Goal: Task Accomplishment & Management: Use online tool/utility

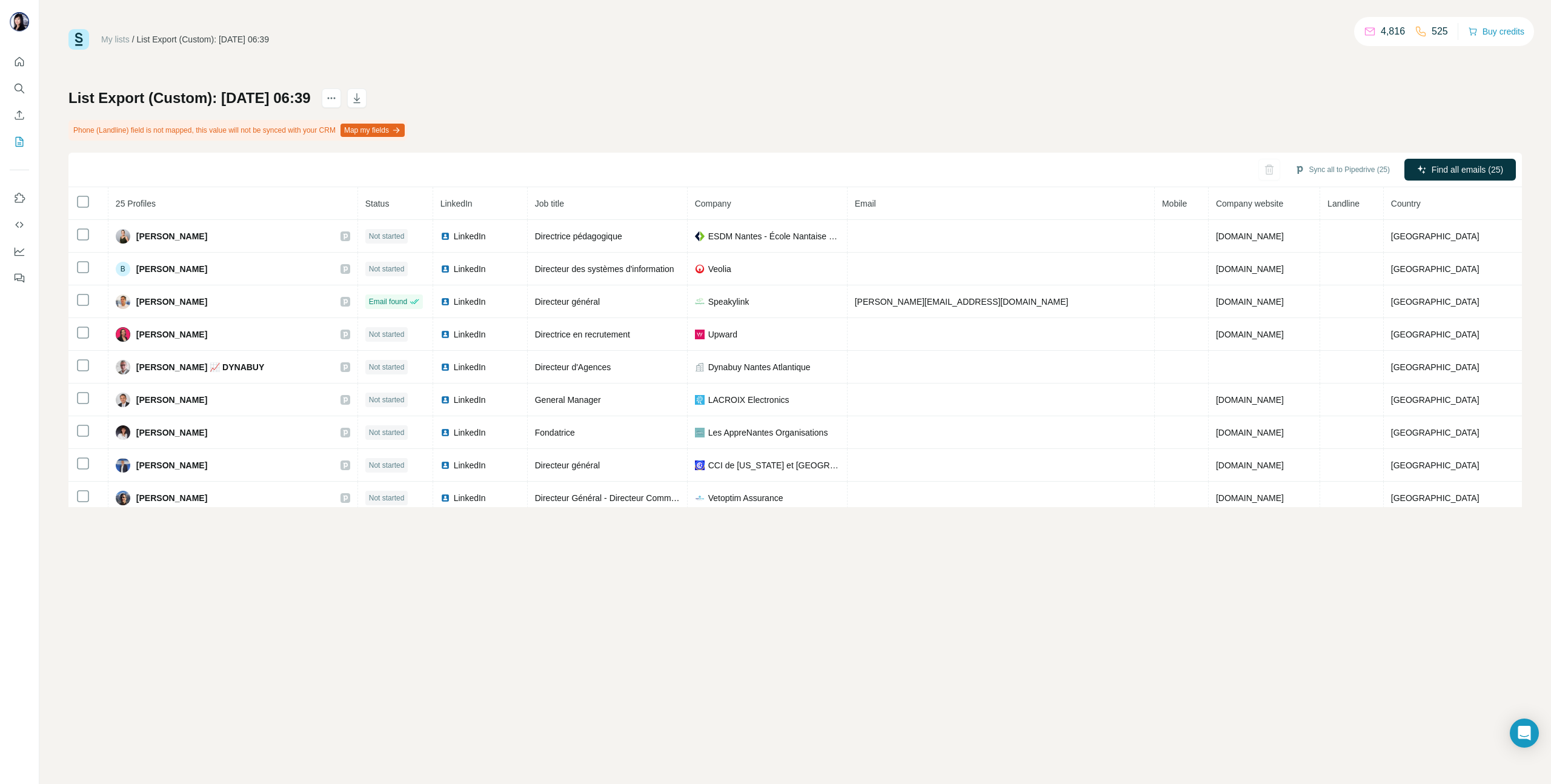
click at [363, 617] on div "My lists / List Export (Custom): [DATE] 06:39 4,816 525 Buy credits List Export…" at bounding box center [795, 392] width 1512 height 784
click at [18, 139] on icon "My lists" at bounding box center [19, 141] width 12 height 12
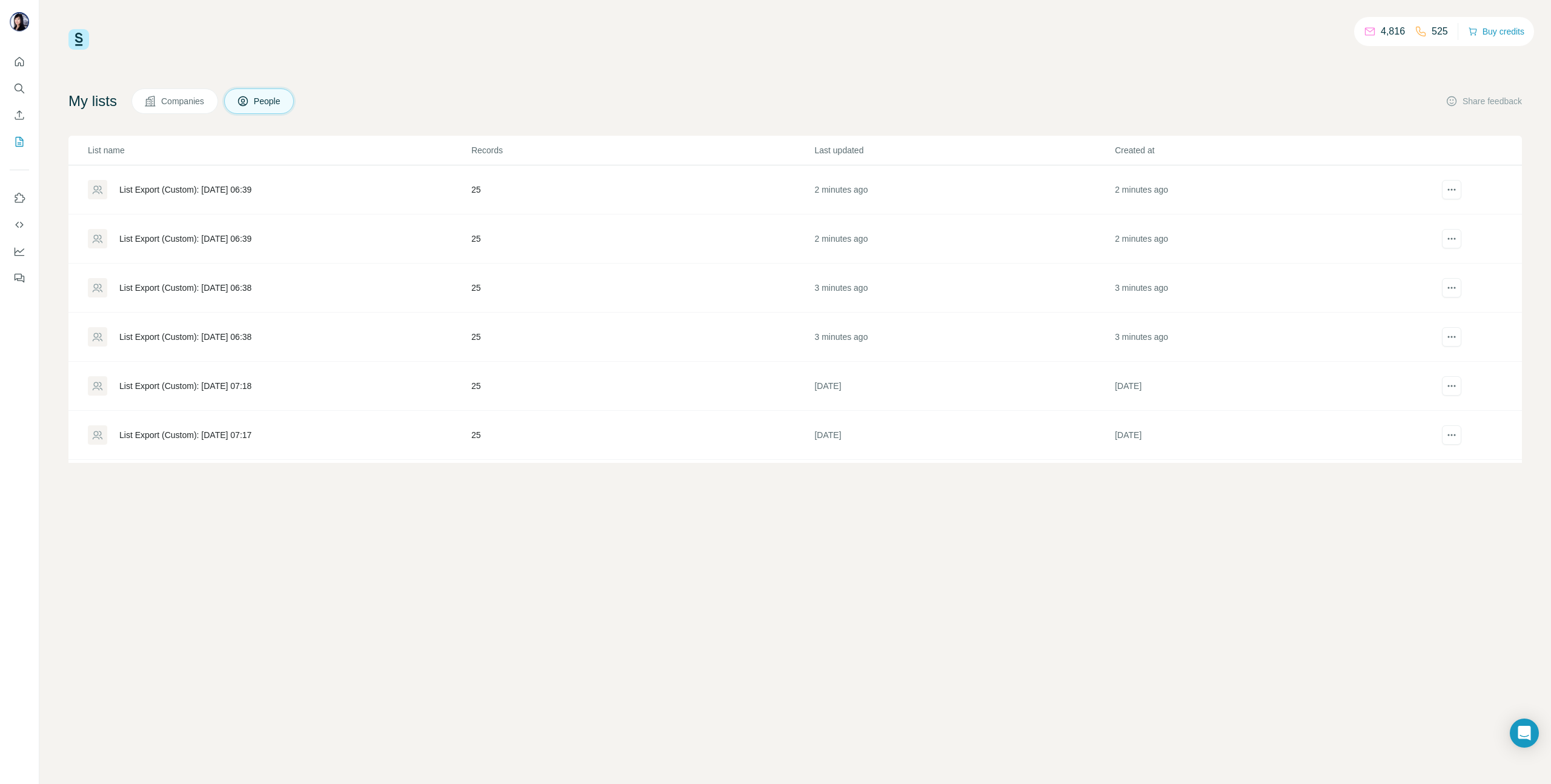
click at [251, 386] on div "List Export (Custom): [DATE] 07:18" at bounding box center [186, 386] width 132 height 12
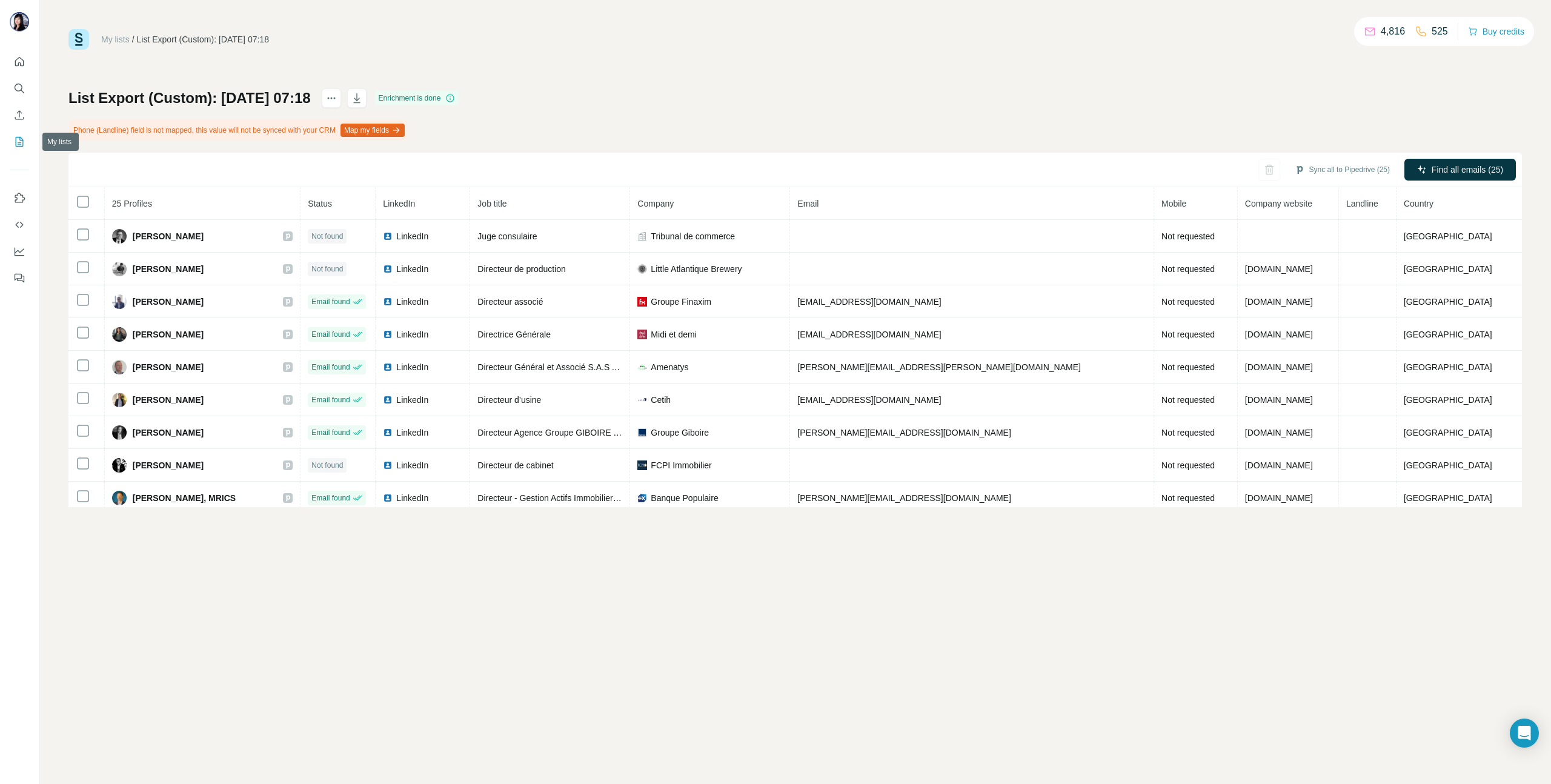
click at [19, 146] on icon "My lists" at bounding box center [19, 141] width 8 height 10
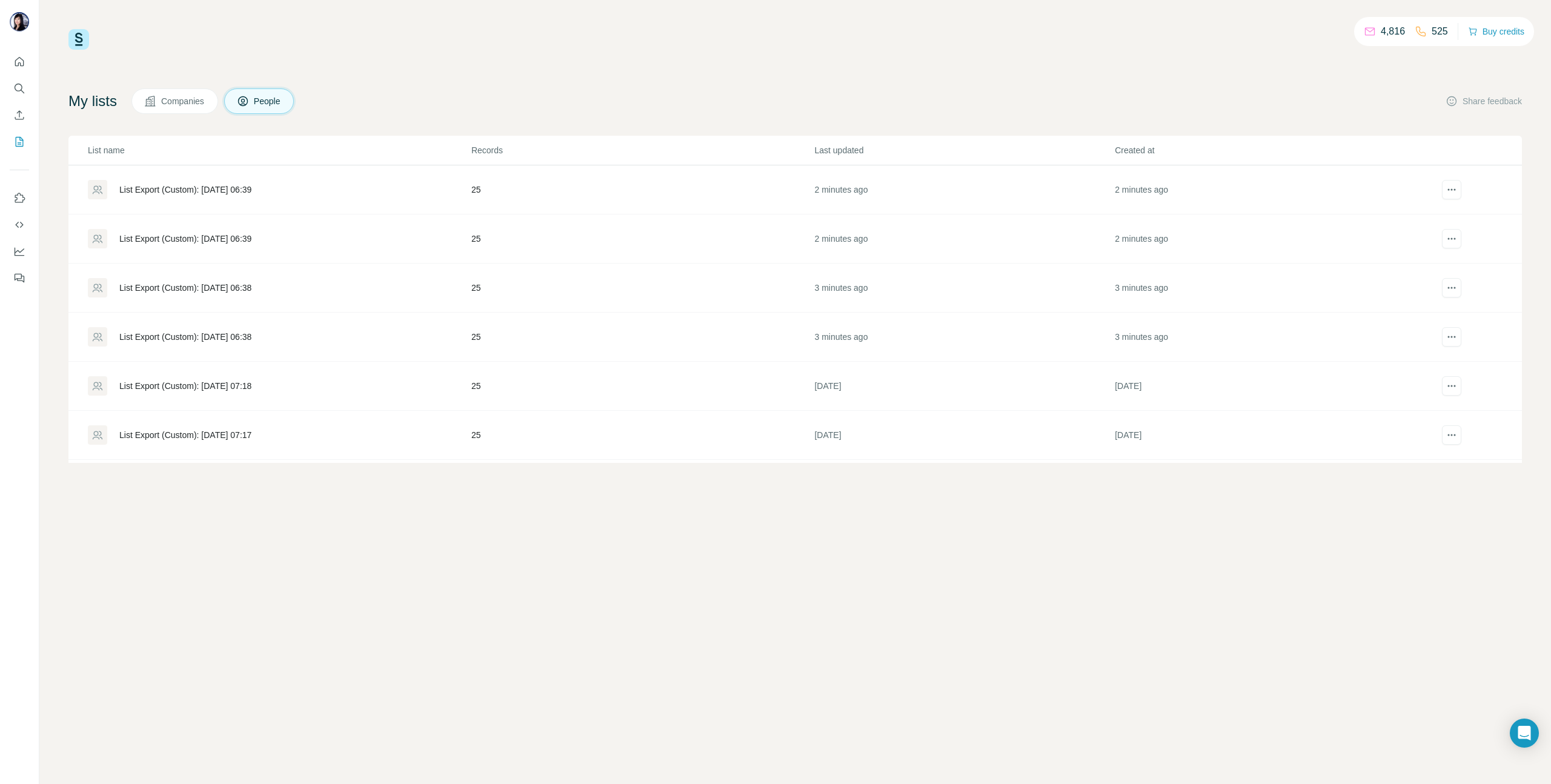
click at [222, 327] on div "List Export (Custom): [DATE] 06:38" at bounding box center [278, 337] width 382 height 19
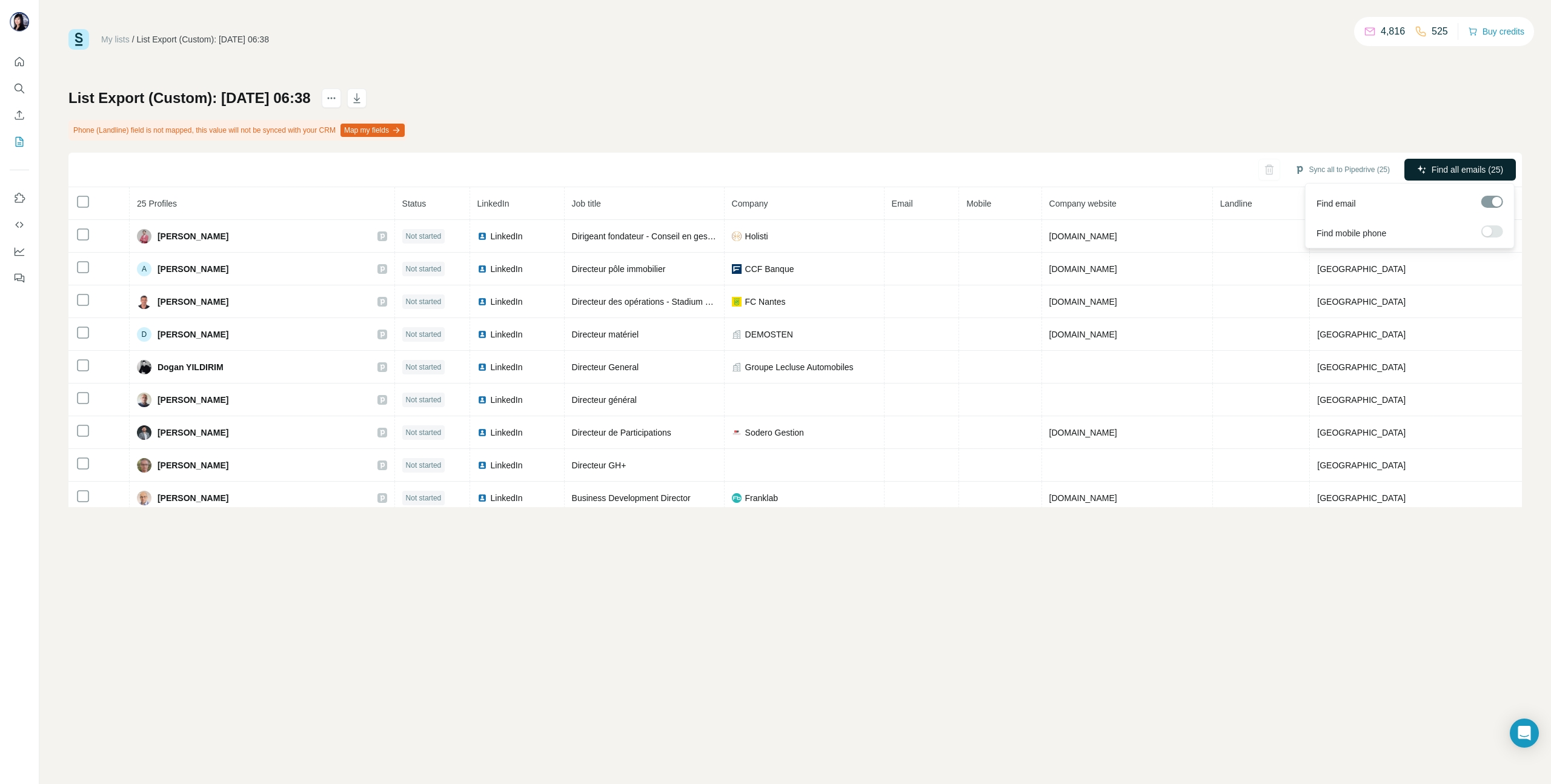
click at [1461, 172] on span "Find all emails (25)" at bounding box center [1467, 169] width 71 height 12
click at [22, 141] on icon "My lists" at bounding box center [19, 141] width 12 height 12
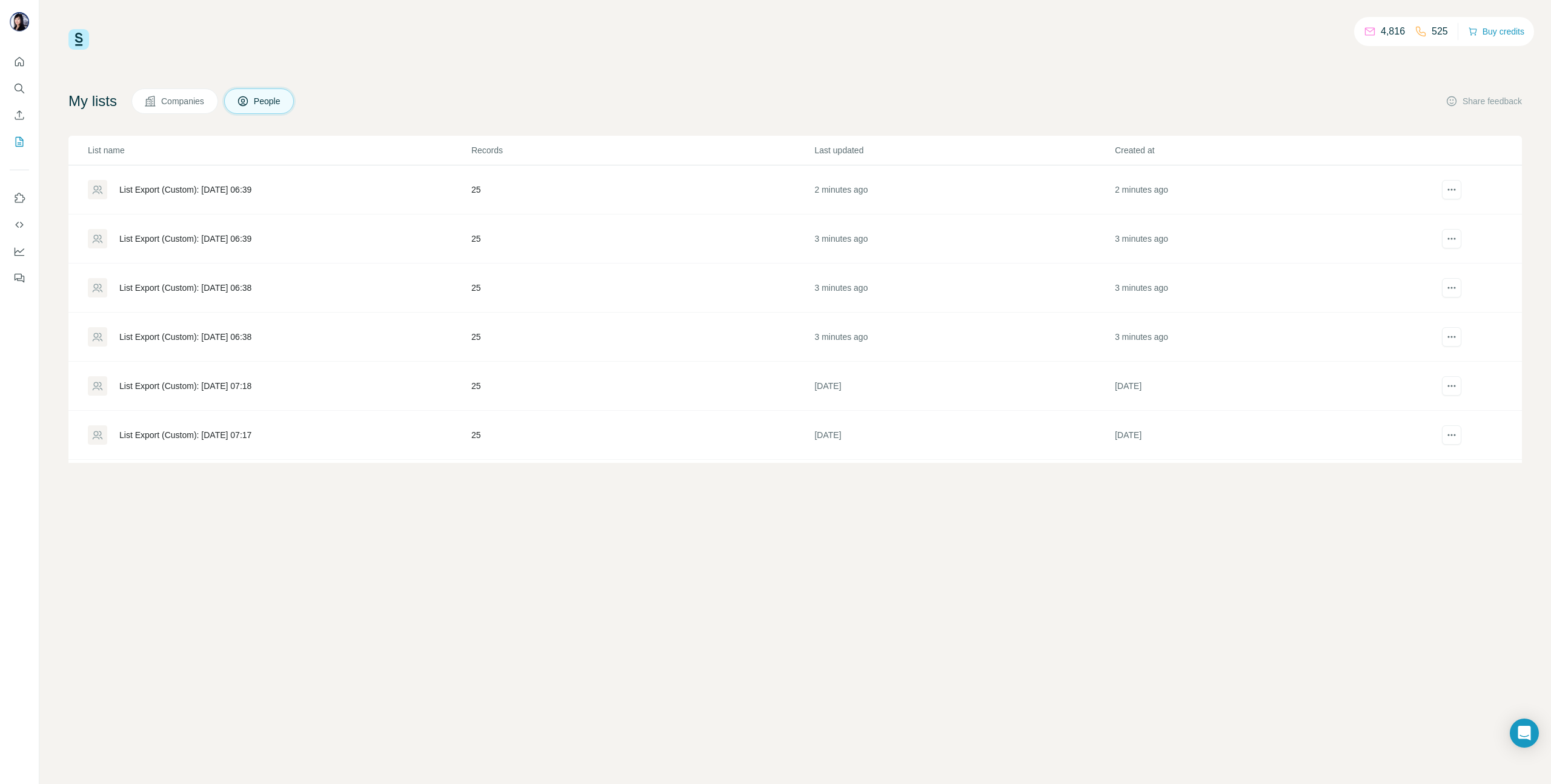
click at [176, 286] on div "List Export (Custom): [DATE] 06:38" at bounding box center [186, 287] width 132 height 12
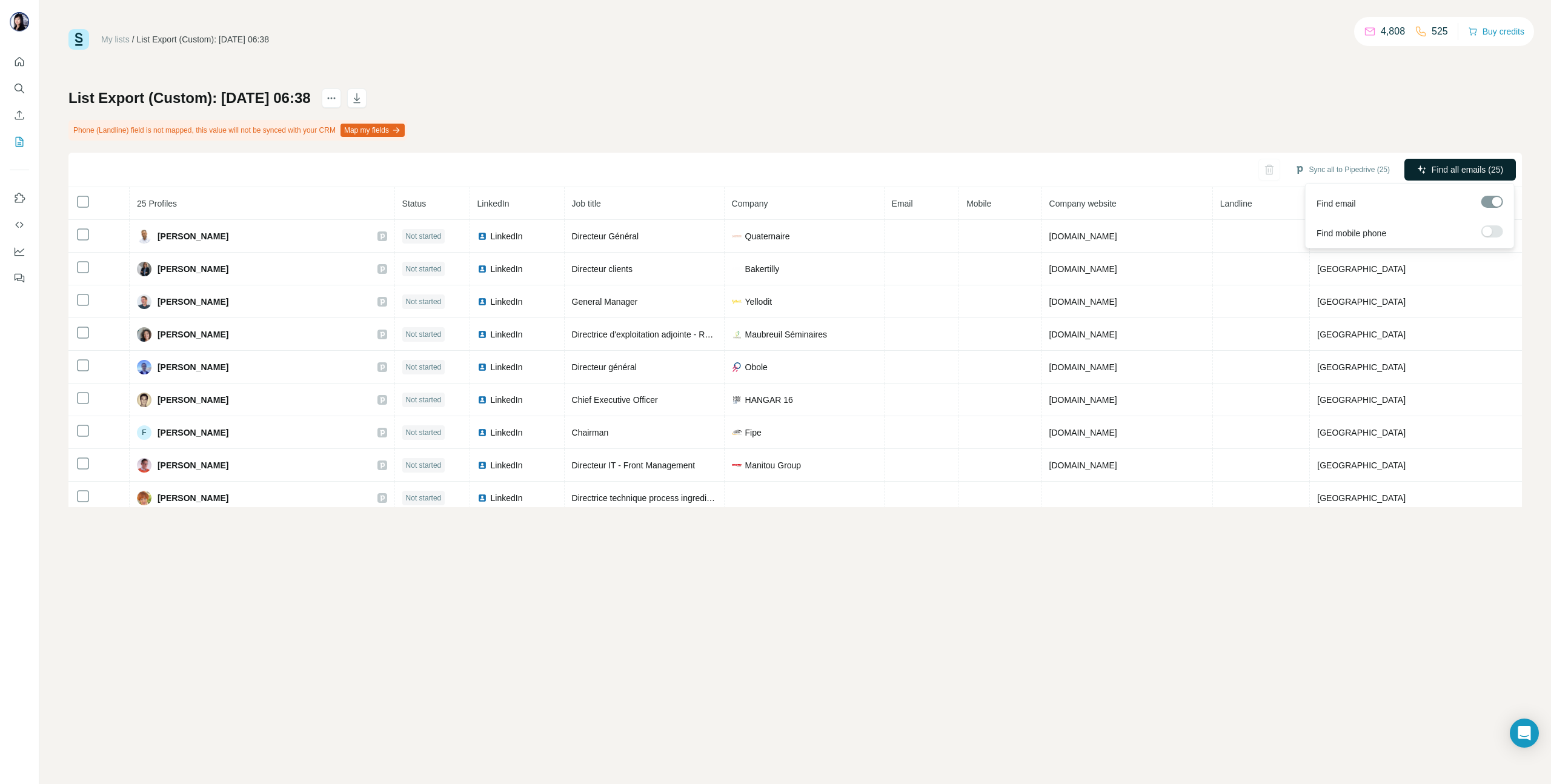
click at [1481, 165] on span "Find all emails (25)" at bounding box center [1467, 169] width 71 height 12
click at [17, 139] on icon "My lists" at bounding box center [19, 141] width 12 height 12
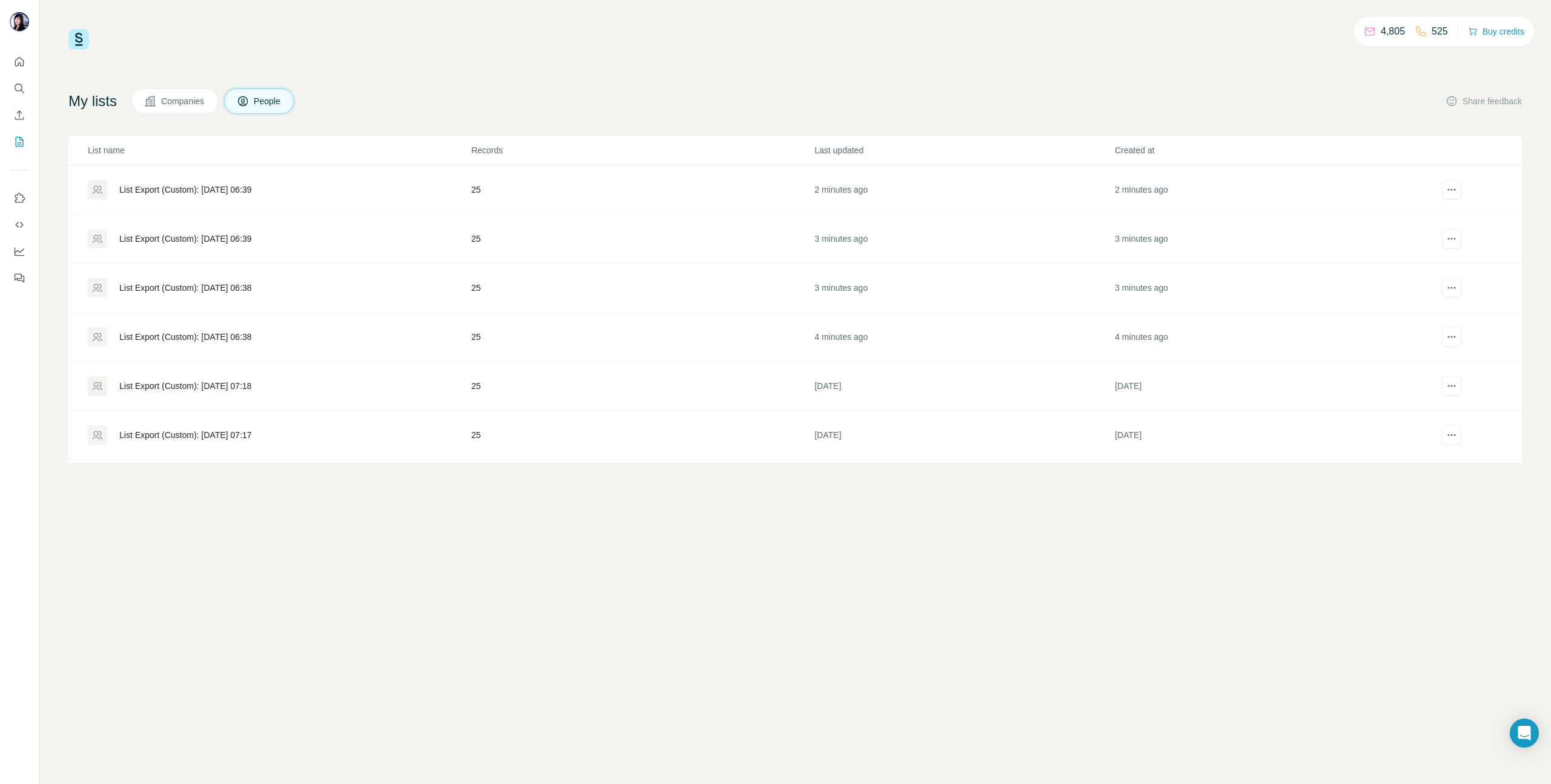
click at [199, 242] on div "List Export (Custom): [DATE] 06:39" at bounding box center [186, 239] width 132 height 12
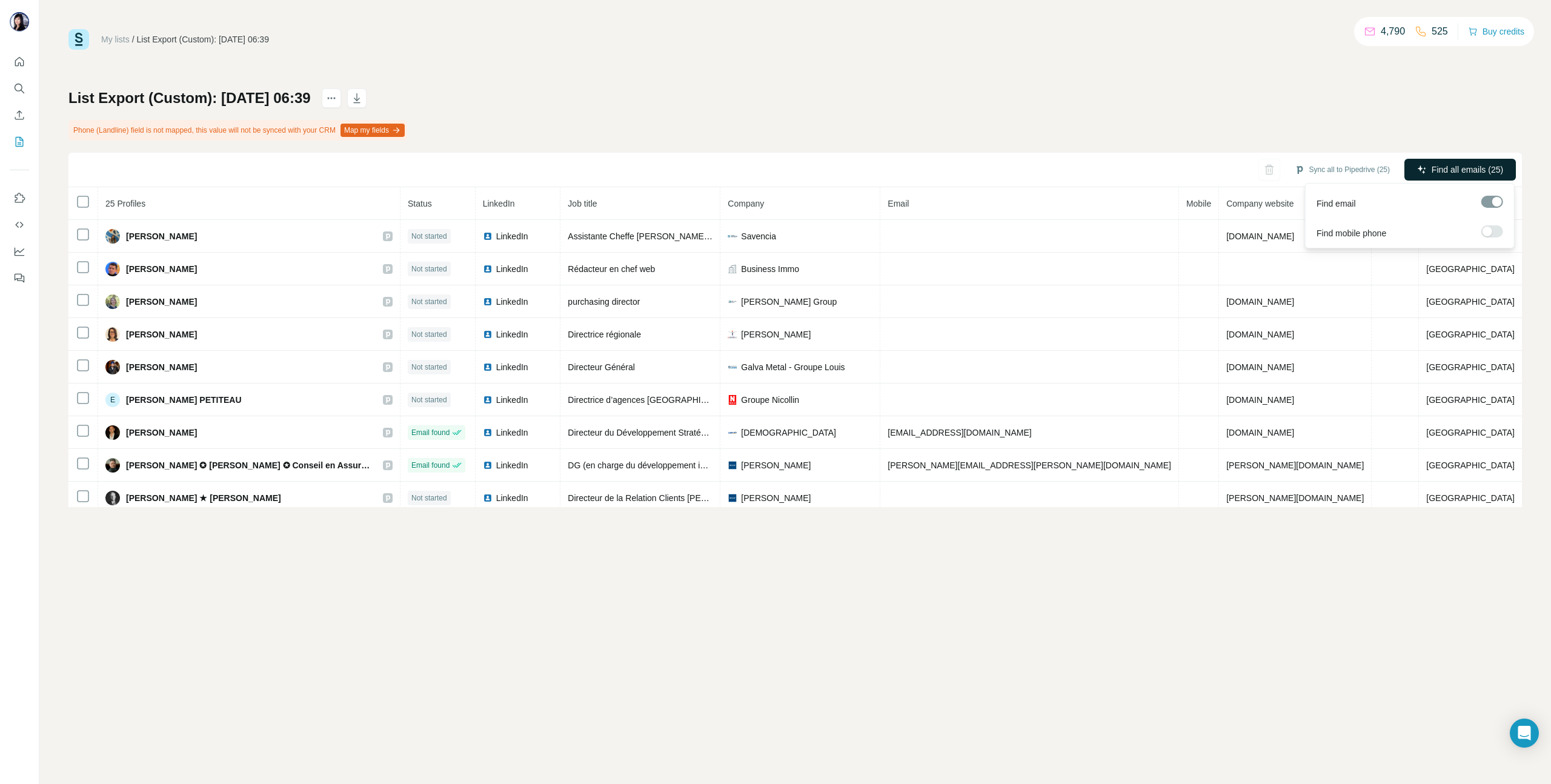
click at [1484, 162] on button "Find all emails (25)" at bounding box center [1460, 170] width 112 height 22
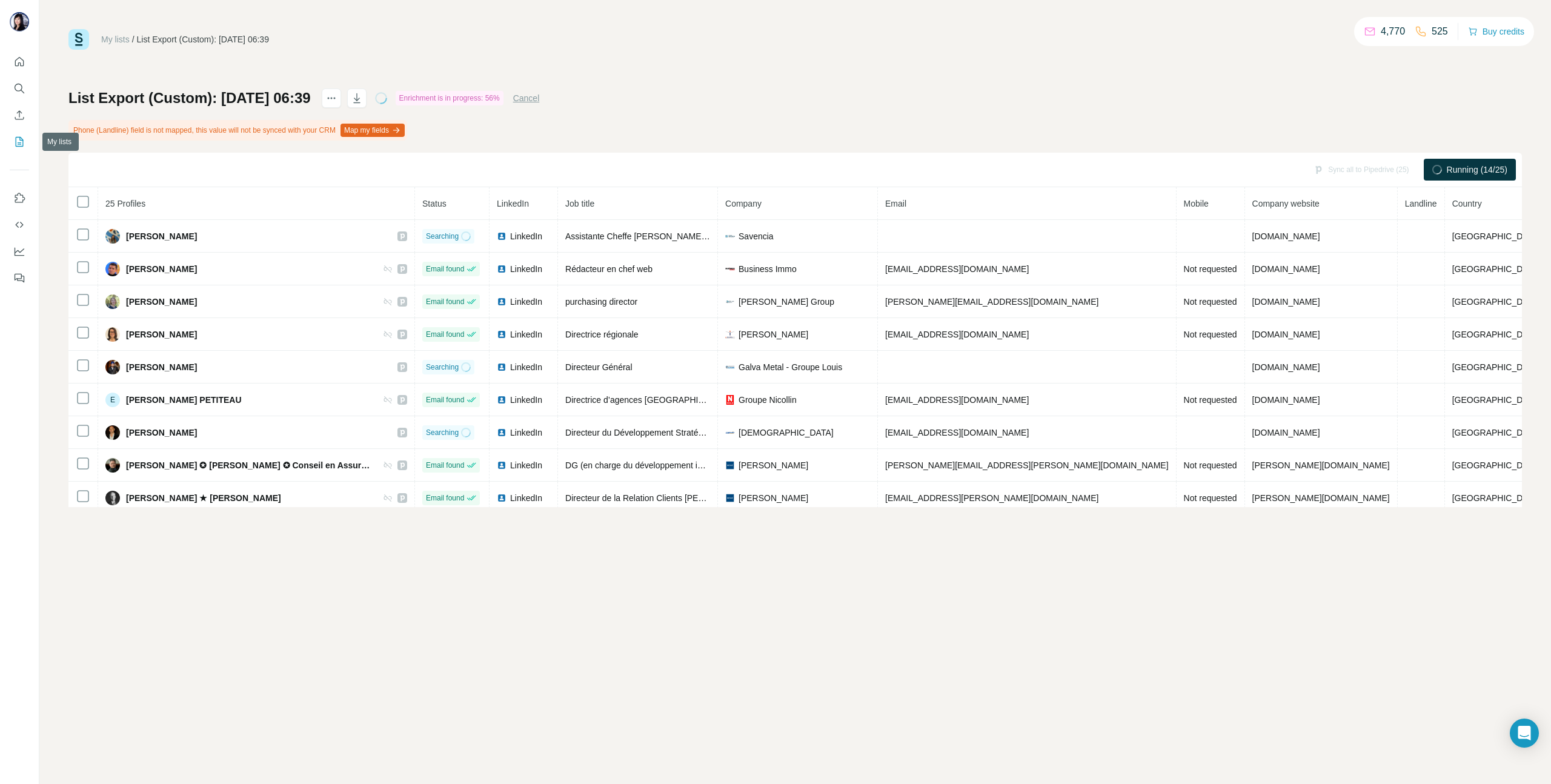
click at [16, 139] on icon "My lists" at bounding box center [19, 141] width 12 height 12
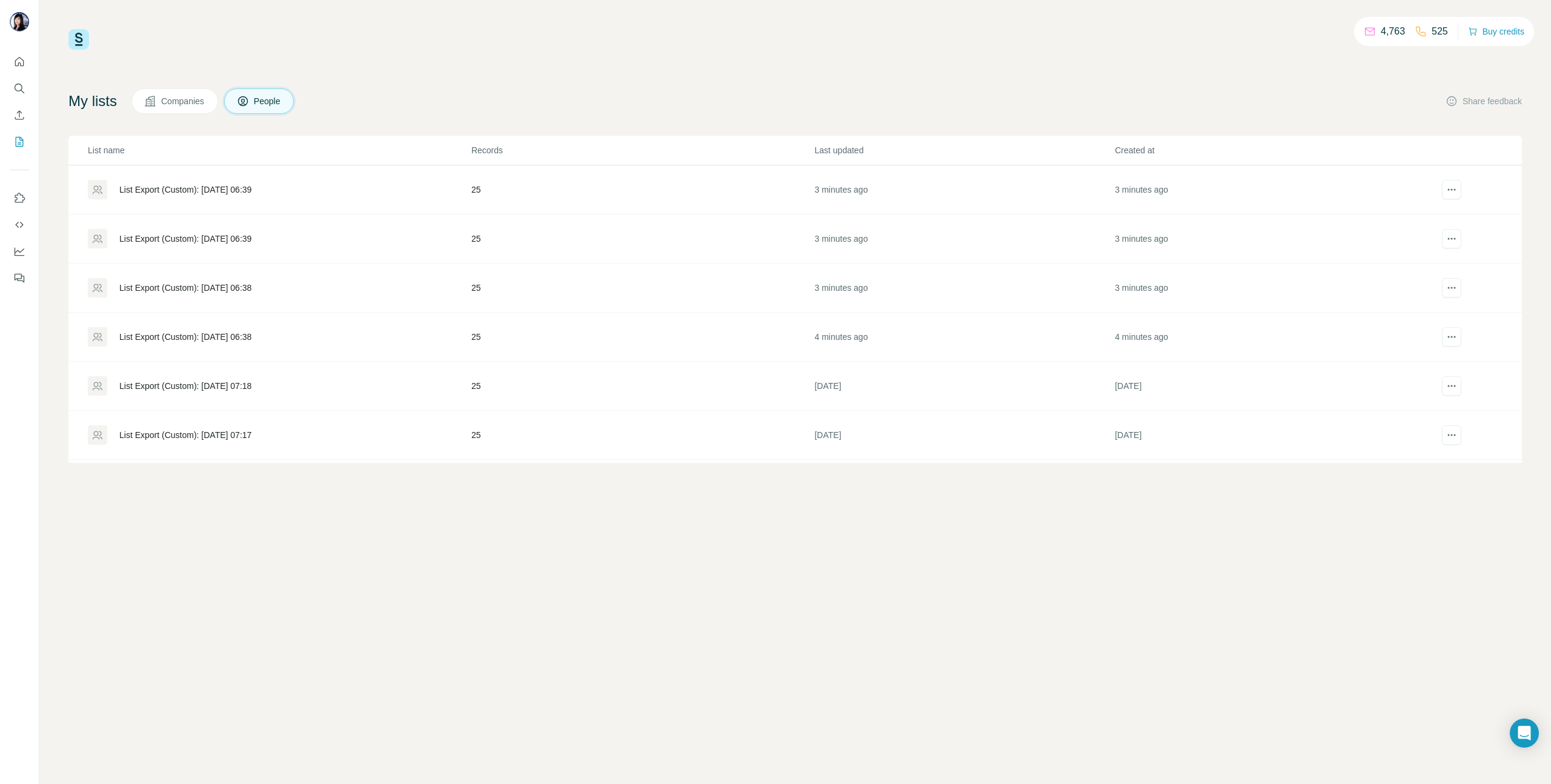
click at [215, 192] on div "List Export (Custom): [DATE] 06:39" at bounding box center [186, 189] width 132 height 12
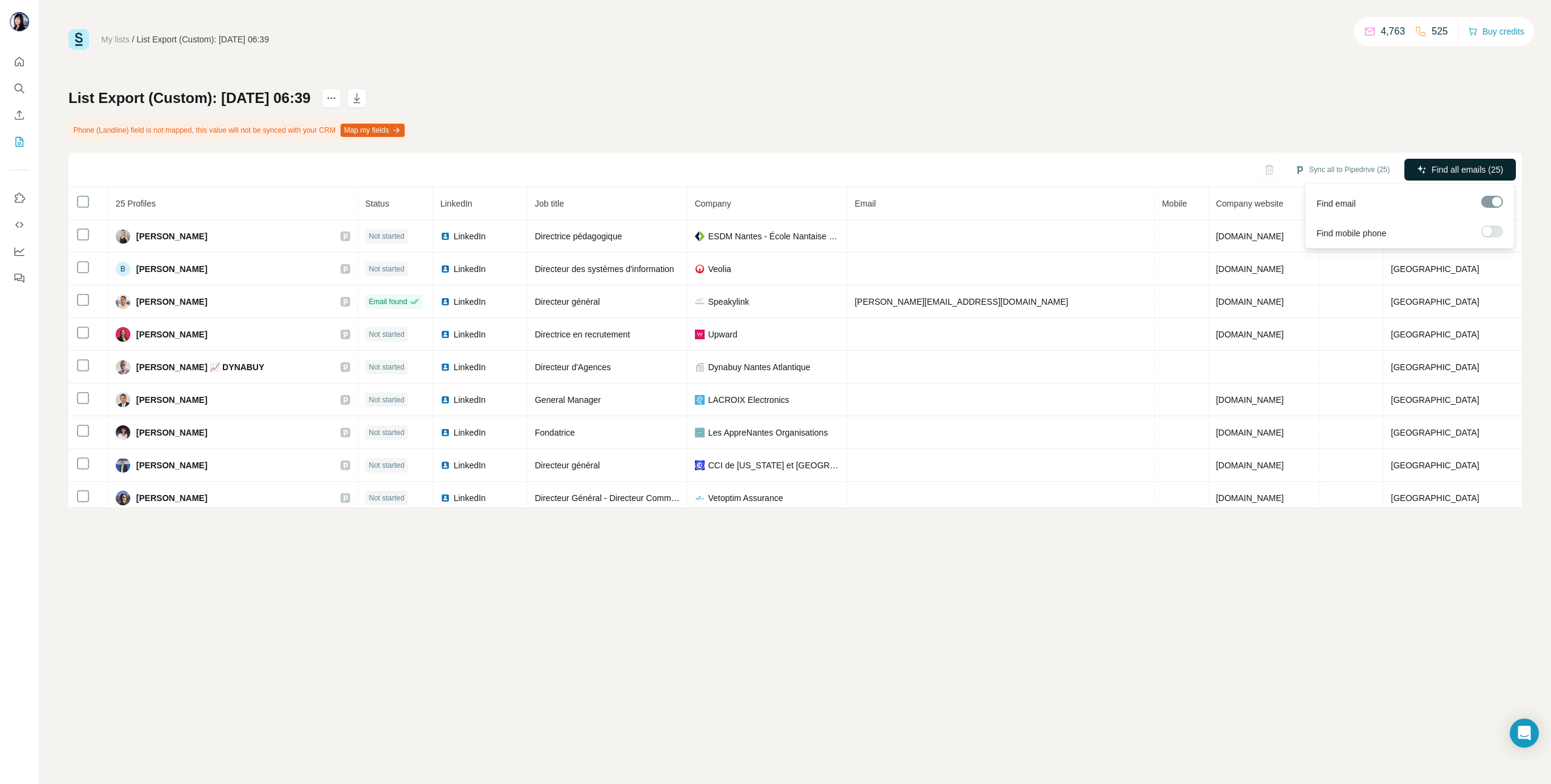
click at [1452, 168] on span "Find all emails (25)" at bounding box center [1467, 169] width 71 height 12
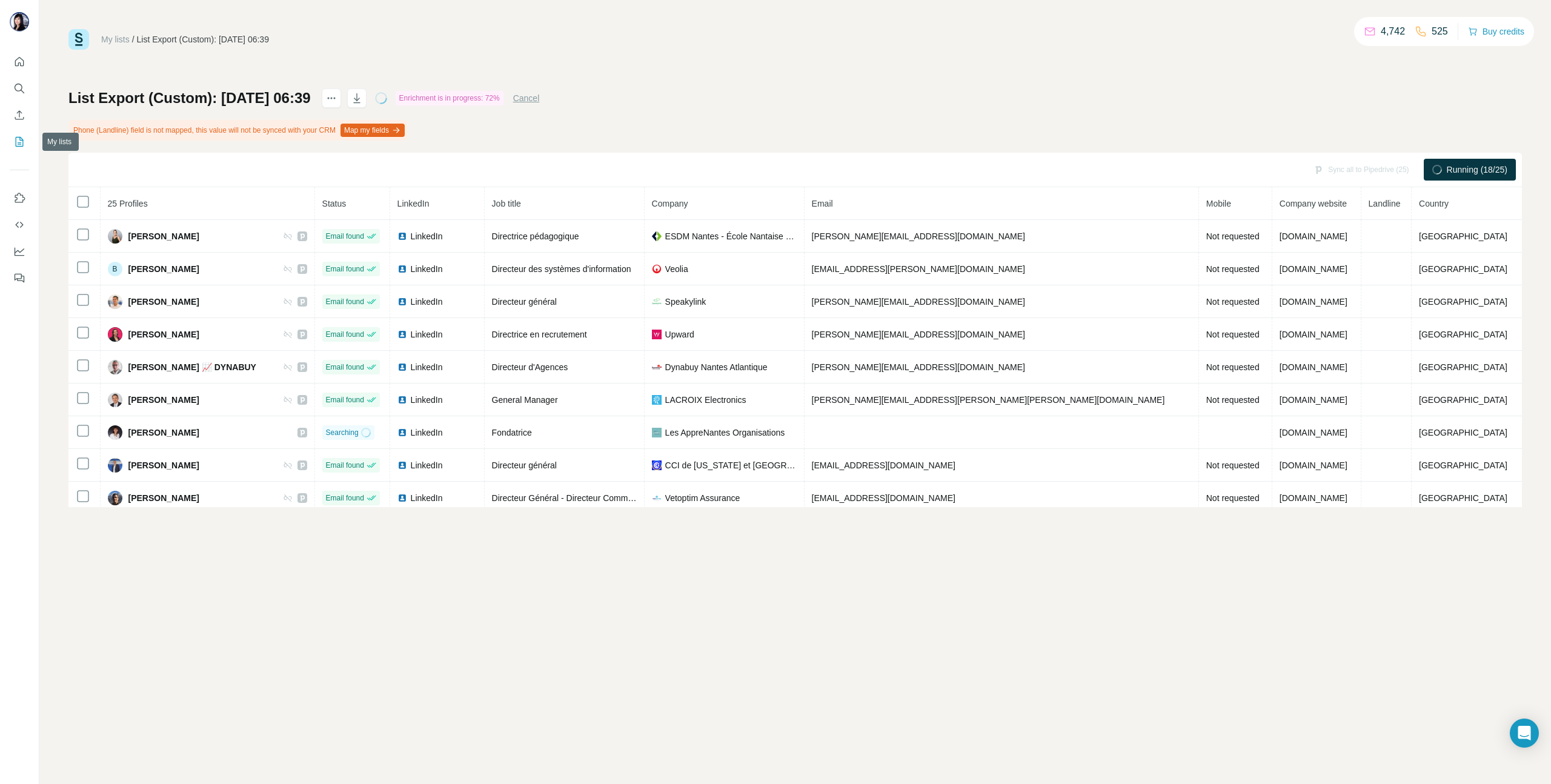
click at [14, 143] on icon "My lists" at bounding box center [19, 141] width 12 height 12
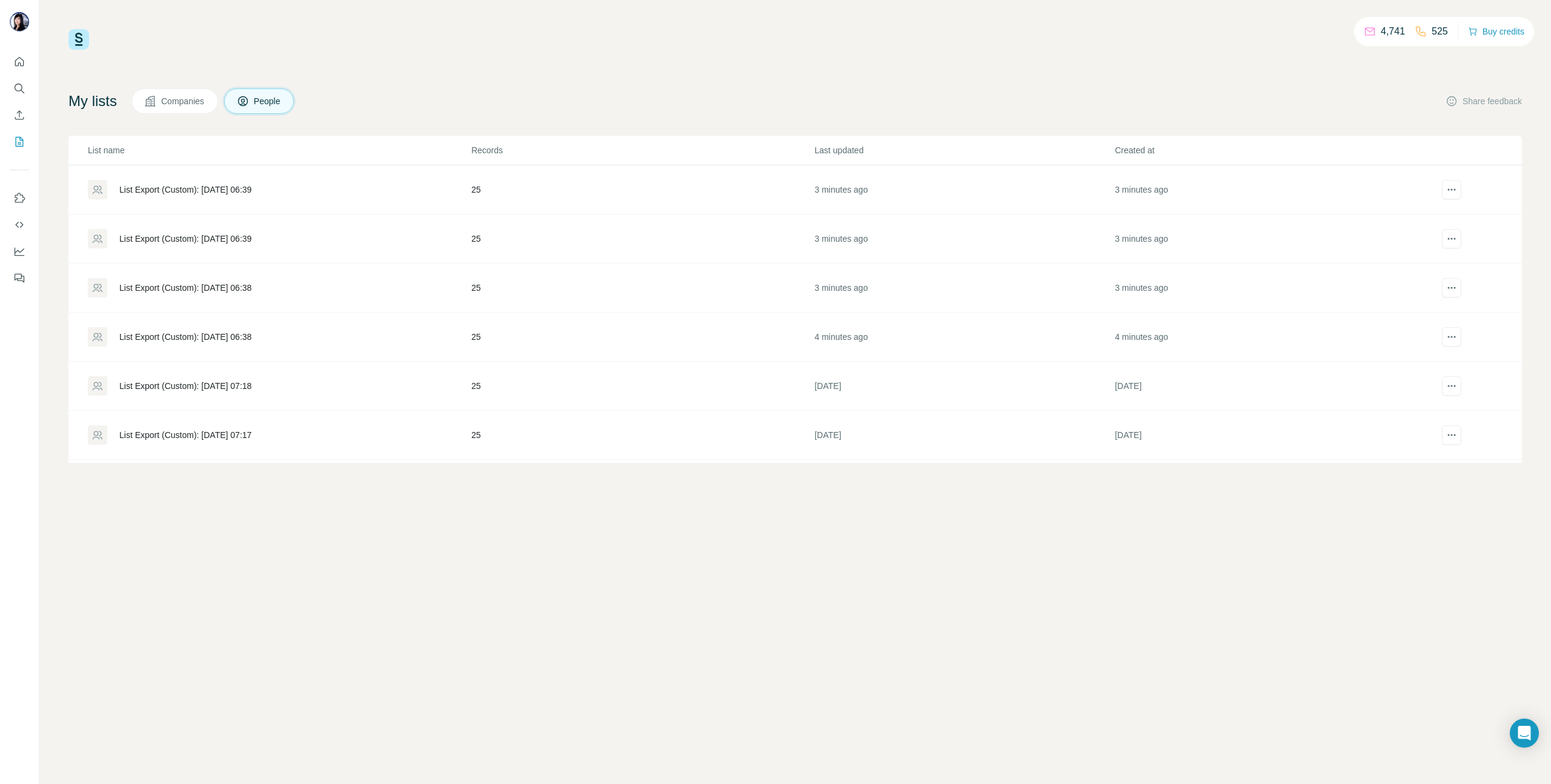
click at [150, 331] on div "List Export (Custom): [DATE] 06:38" at bounding box center [186, 337] width 132 height 12
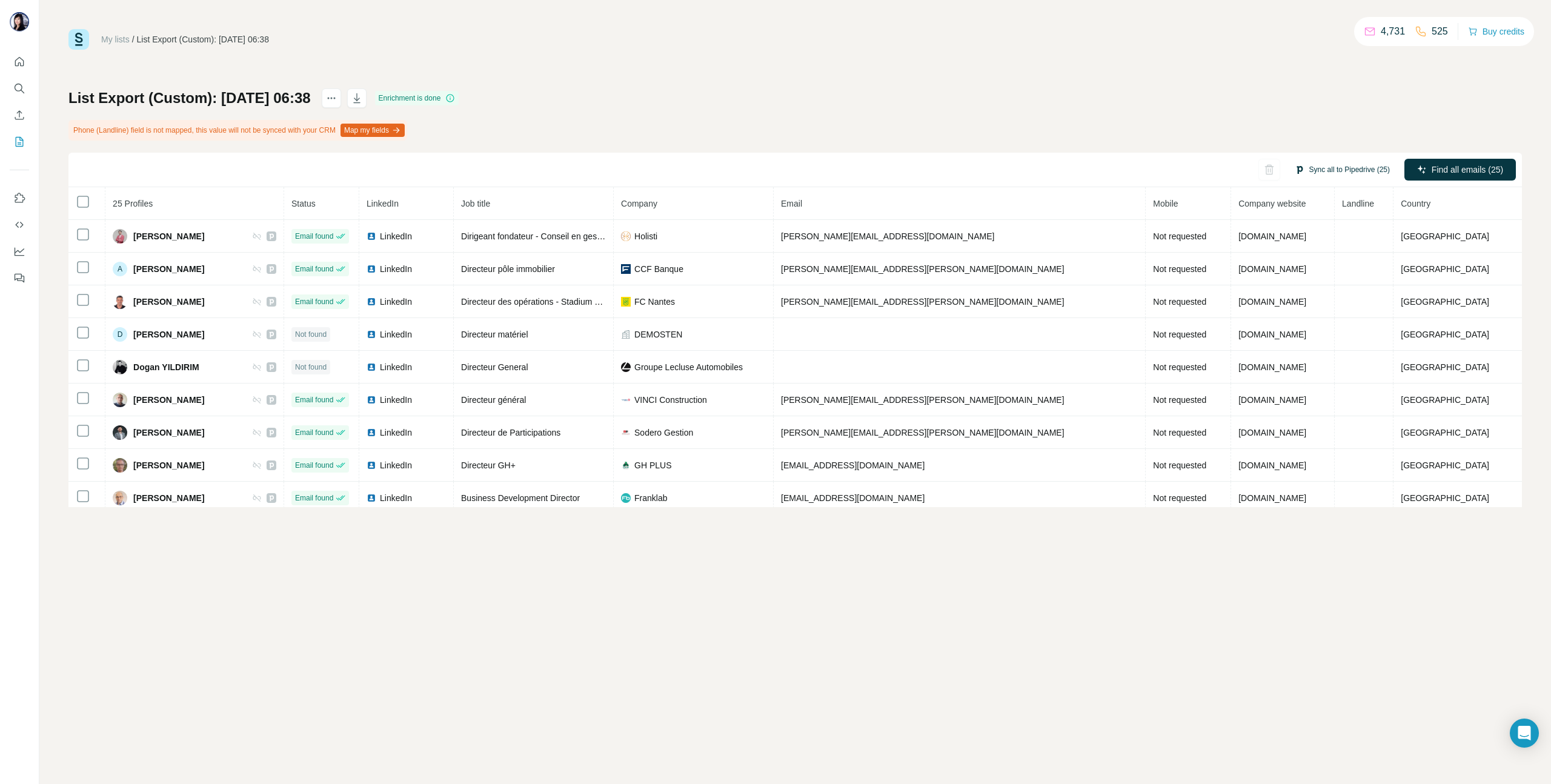
click at [1347, 172] on button "Sync all to Pipedrive (25)" at bounding box center [1342, 170] width 112 height 18
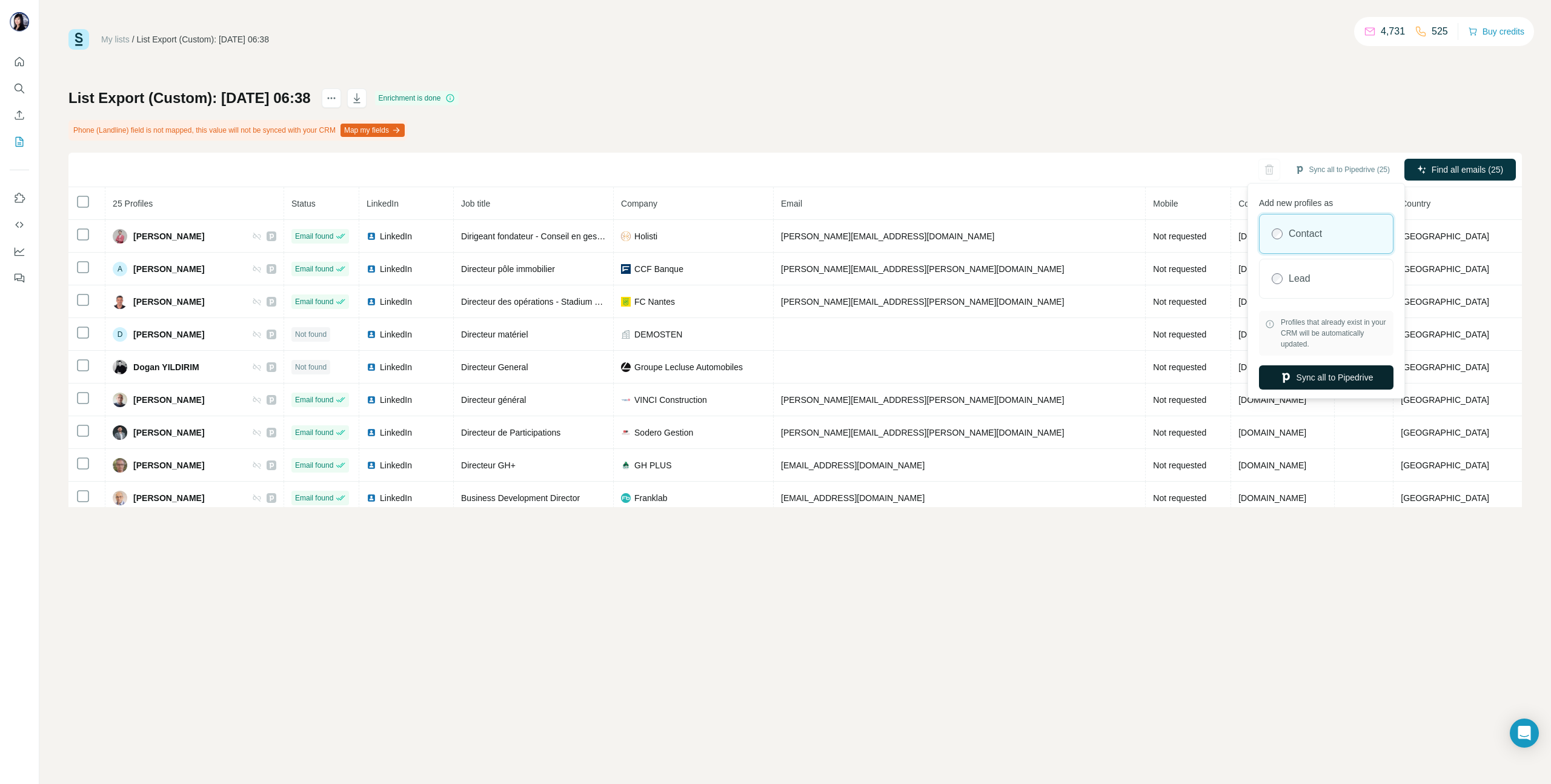
click at [1324, 384] on button "Sync all to Pipedrive" at bounding box center [1326, 377] width 134 height 24
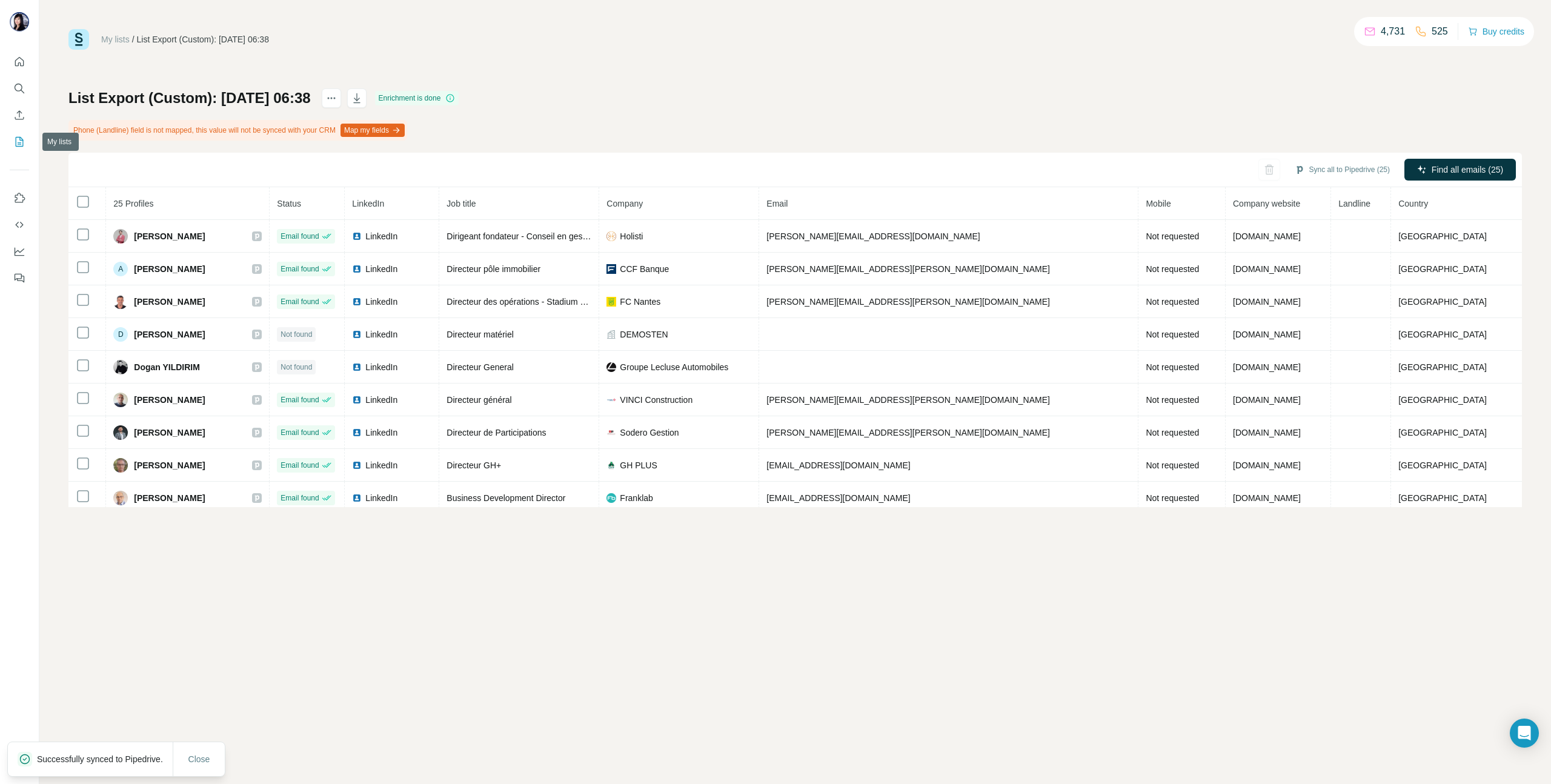
click at [20, 138] on icon "My lists" at bounding box center [19, 141] width 12 height 12
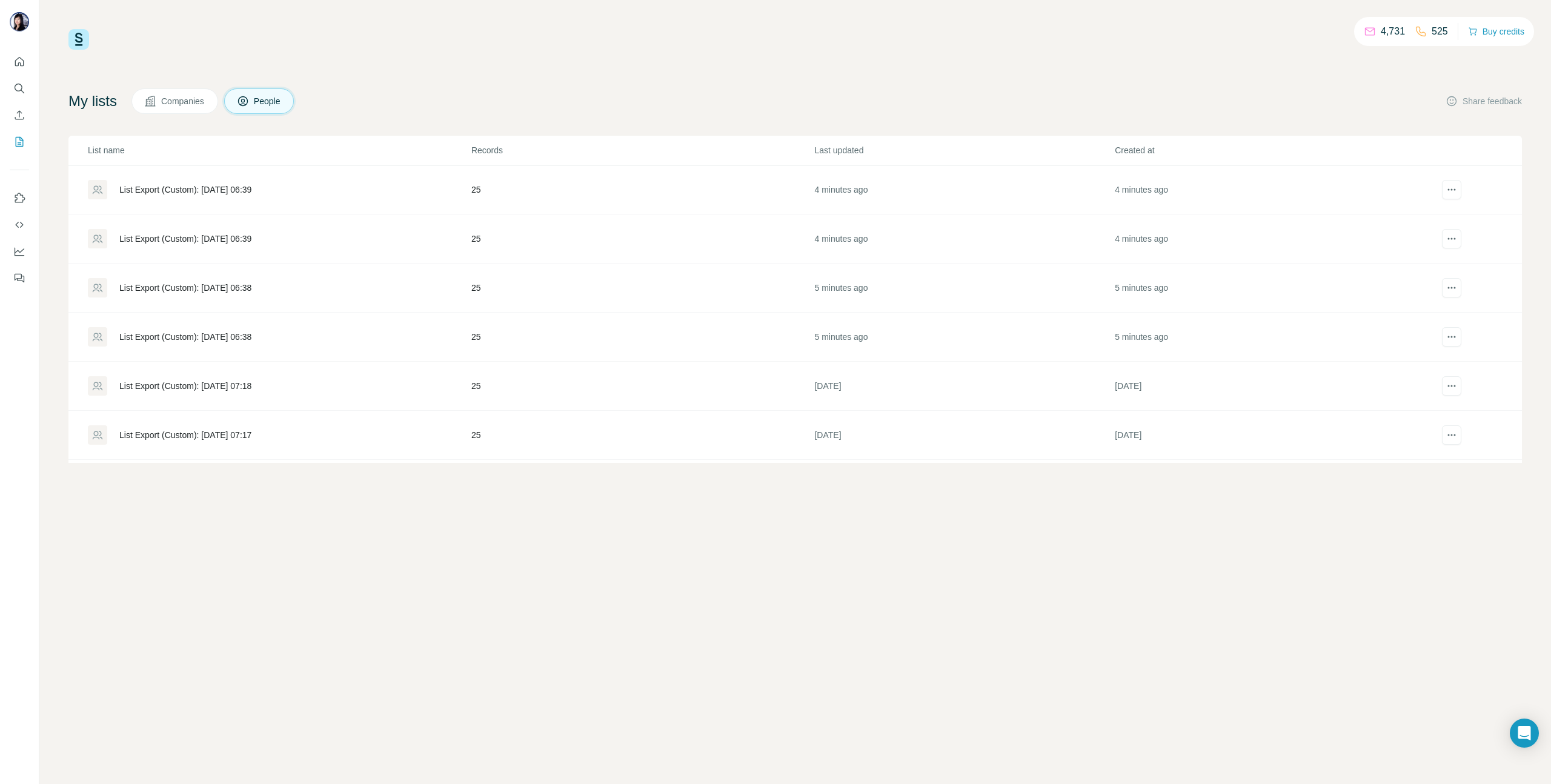
click at [250, 280] on div "List Export (Custom): [DATE] 06:38" at bounding box center [278, 288] width 382 height 19
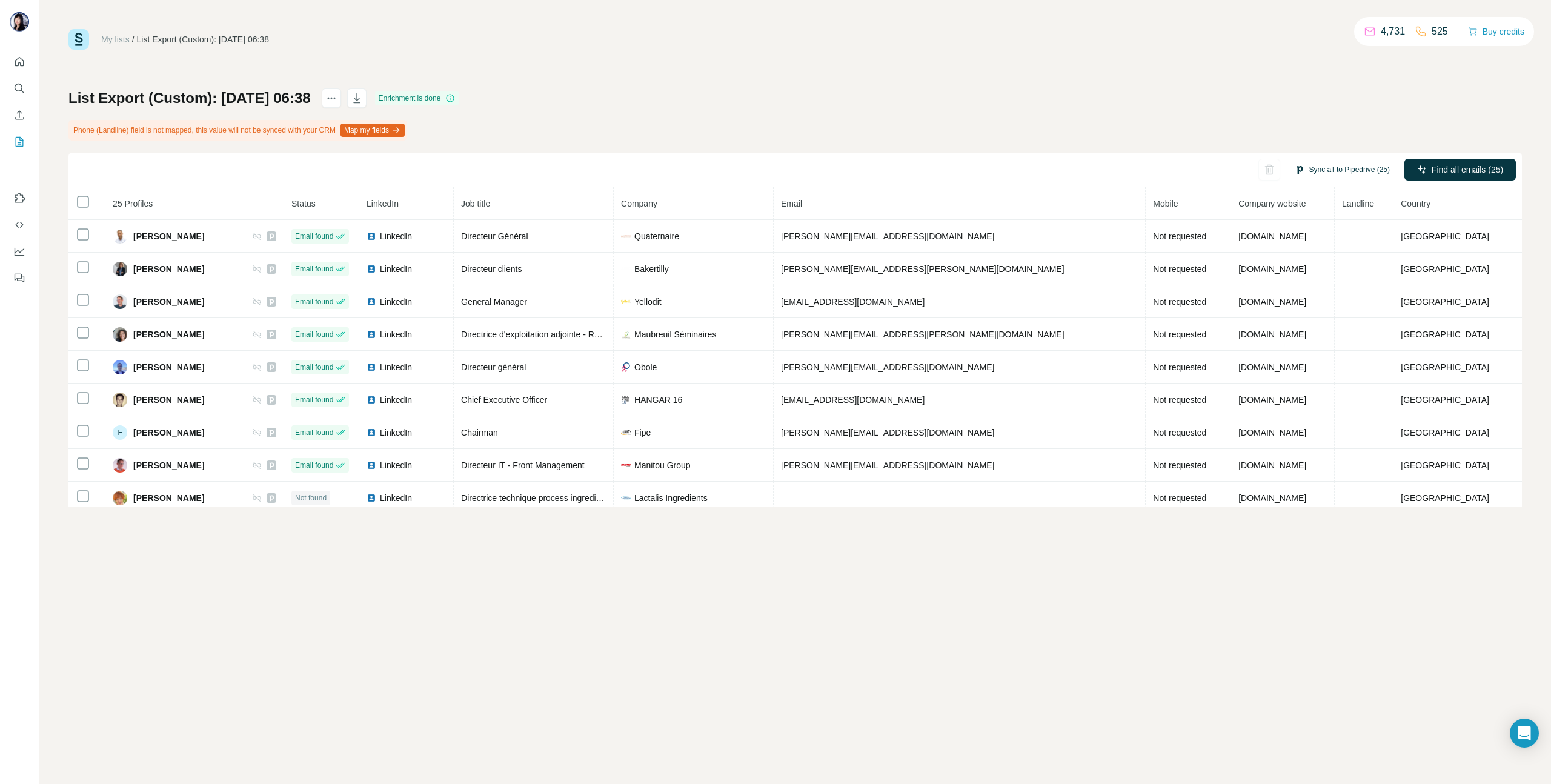
click at [1353, 169] on button "Sync all to Pipedrive (25)" at bounding box center [1342, 170] width 112 height 18
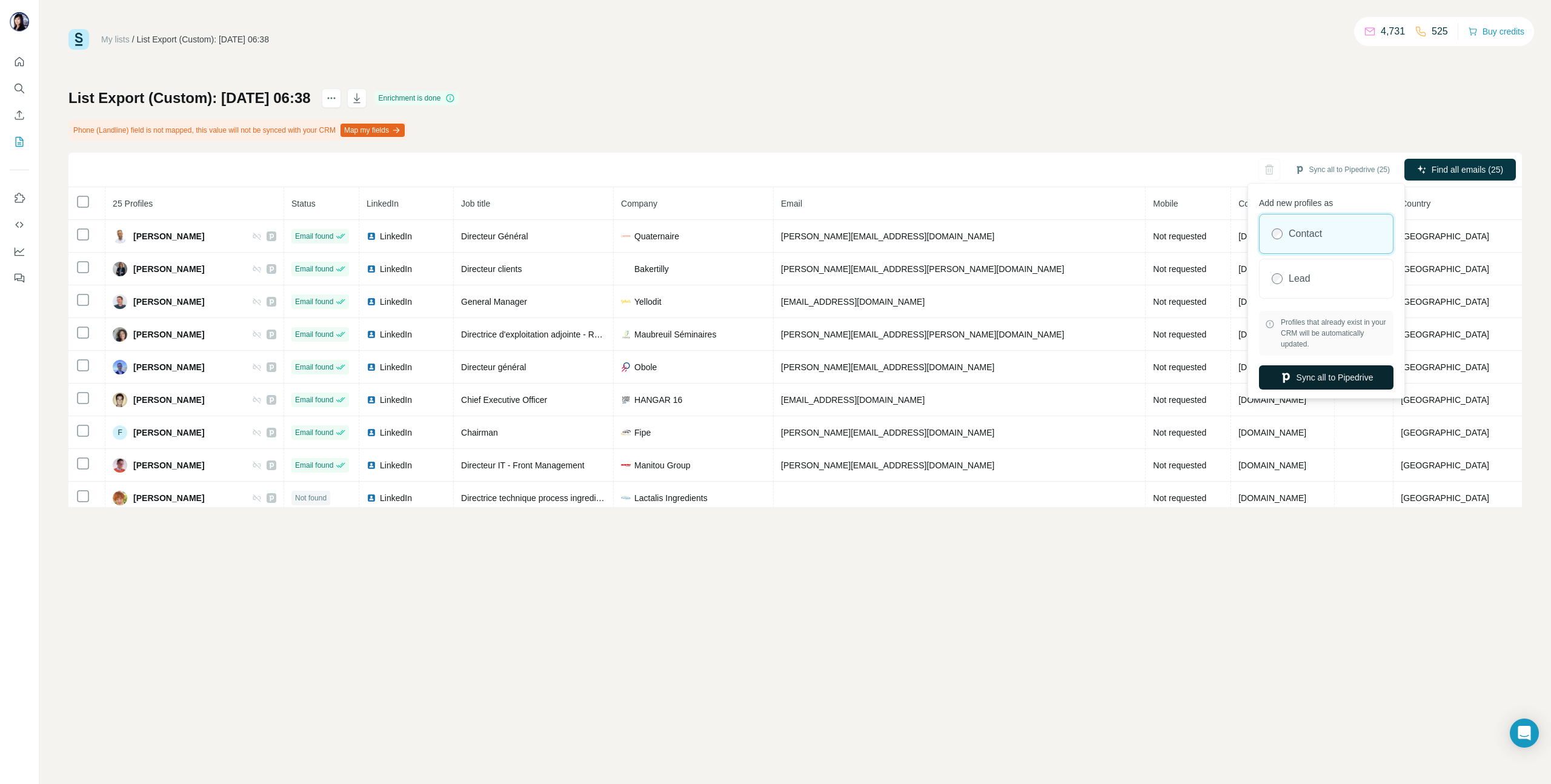
click at [1319, 381] on button "Sync all to Pipedrive" at bounding box center [1326, 377] width 134 height 24
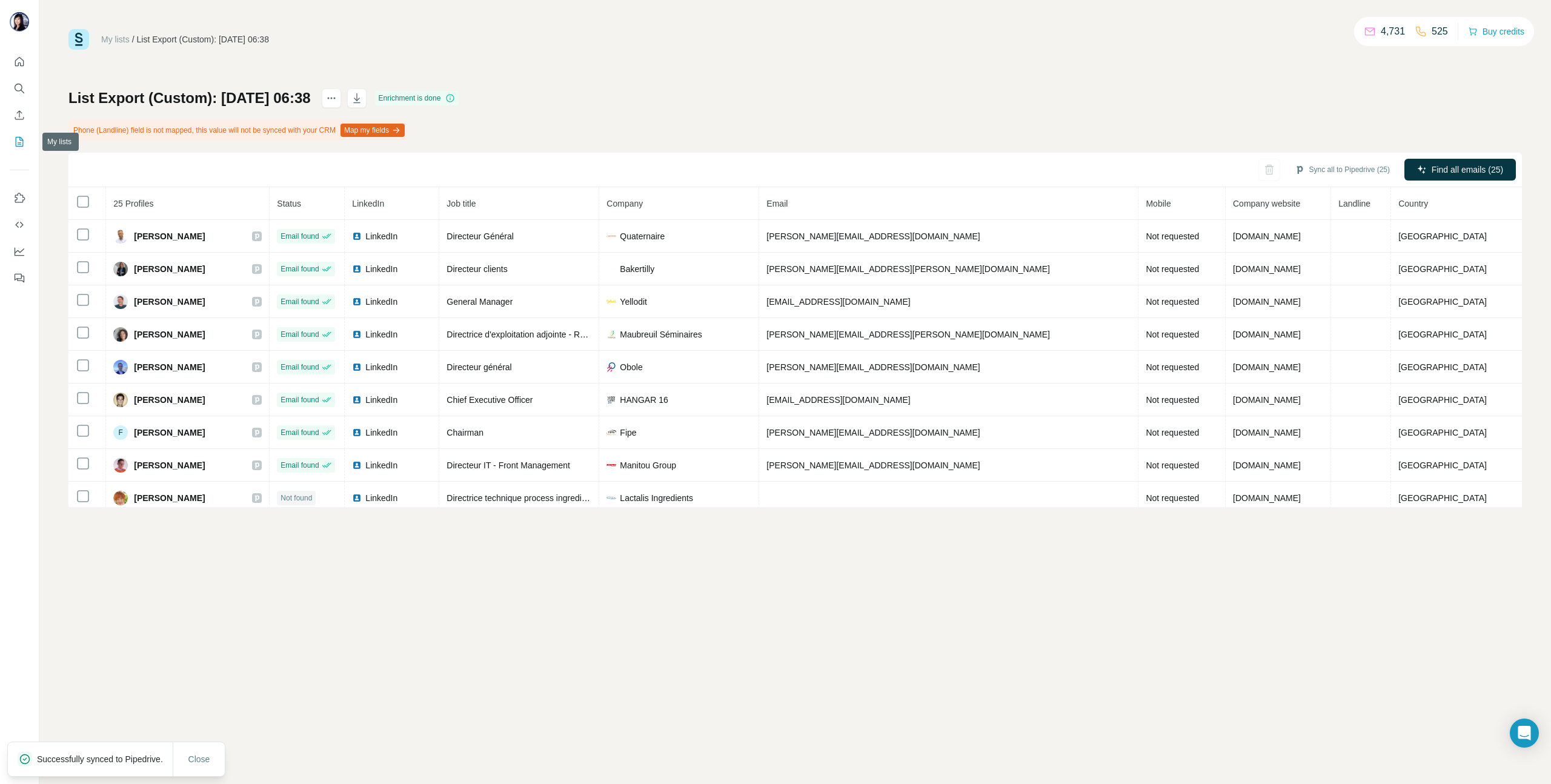
click at [19, 141] on icon "My lists" at bounding box center [19, 141] width 12 height 12
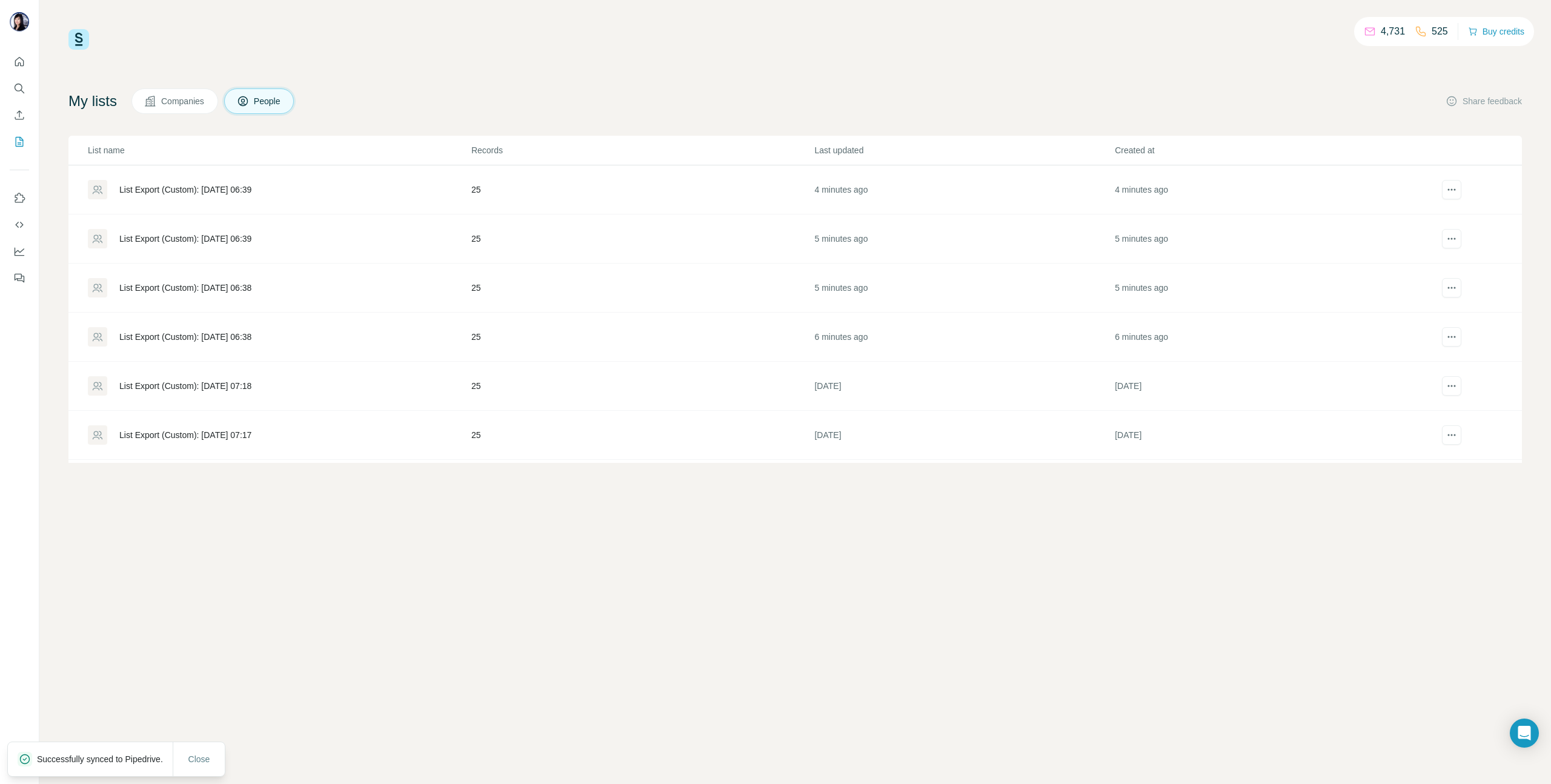
click at [252, 234] on div "List Export (Custom): [DATE] 06:39" at bounding box center [186, 239] width 132 height 12
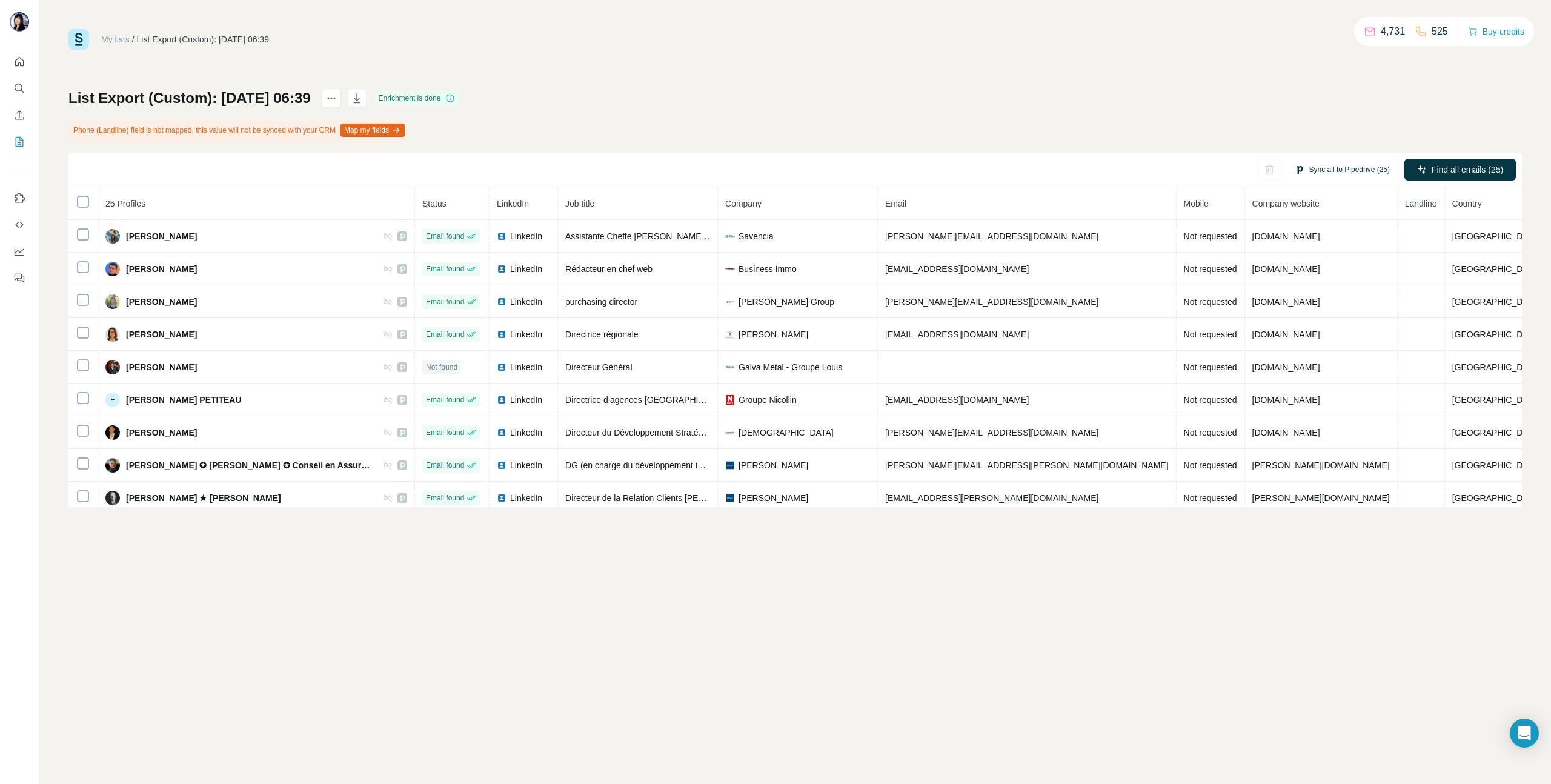
click at [1327, 167] on button "Sync all to Pipedrive (25)" at bounding box center [1342, 170] width 112 height 18
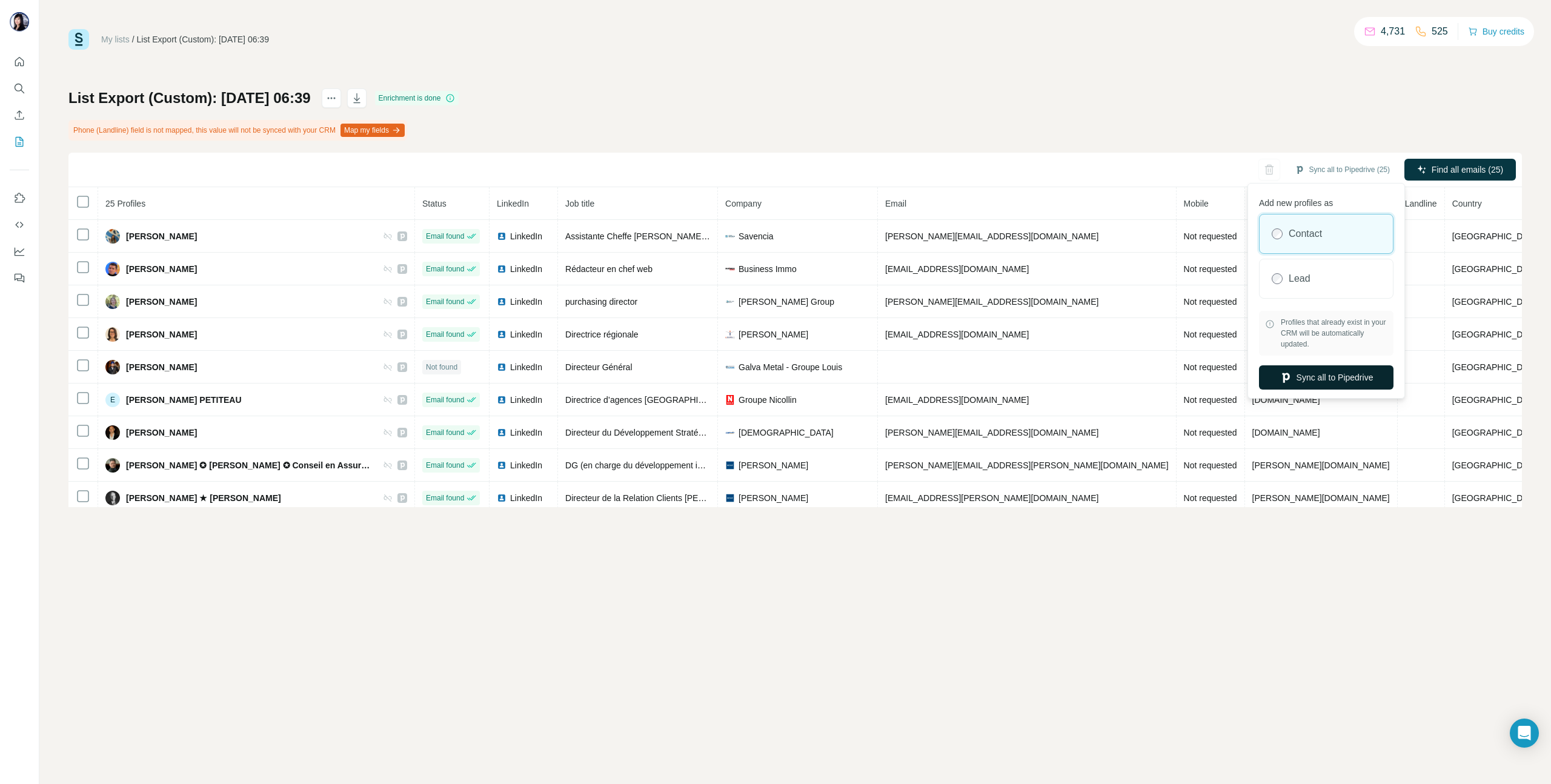
click at [1328, 379] on button "Sync all to Pipedrive" at bounding box center [1326, 377] width 134 height 24
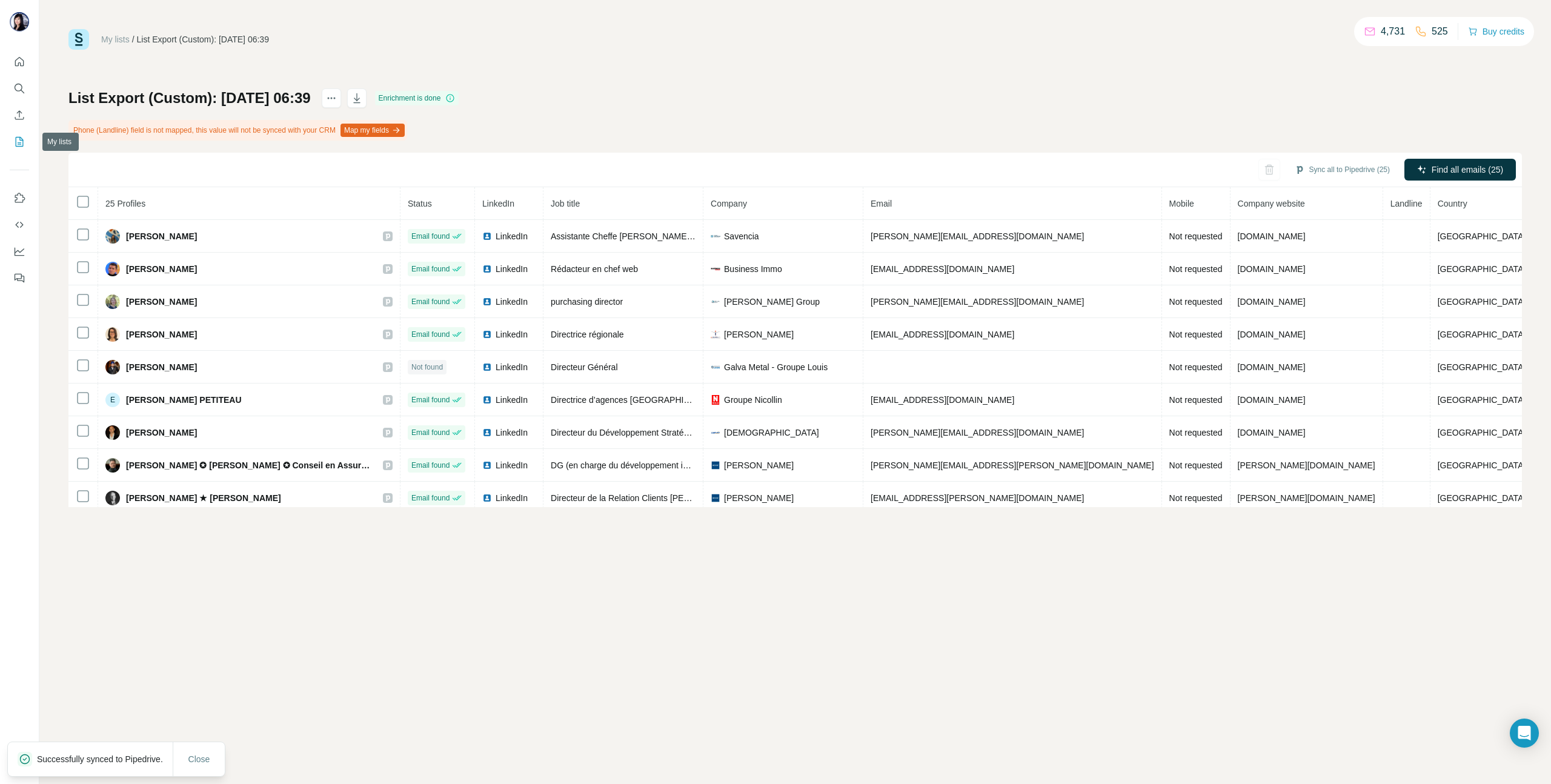
click at [16, 140] on icon "My lists" at bounding box center [19, 141] width 12 height 12
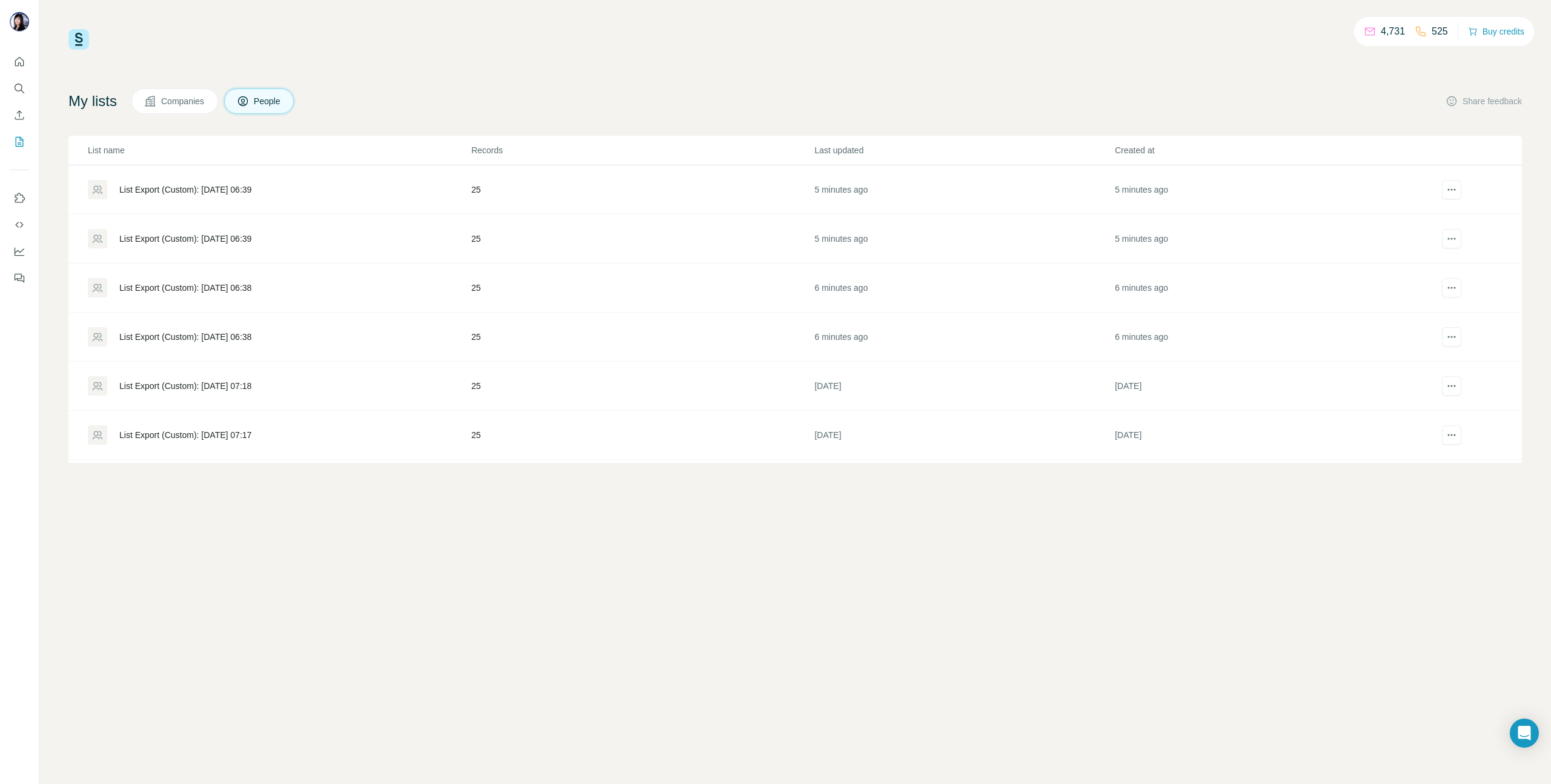
click at [212, 193] on div "List Export (Custom): [DATE] 06:39" at bounding box center [186, 189] width 132 height 12
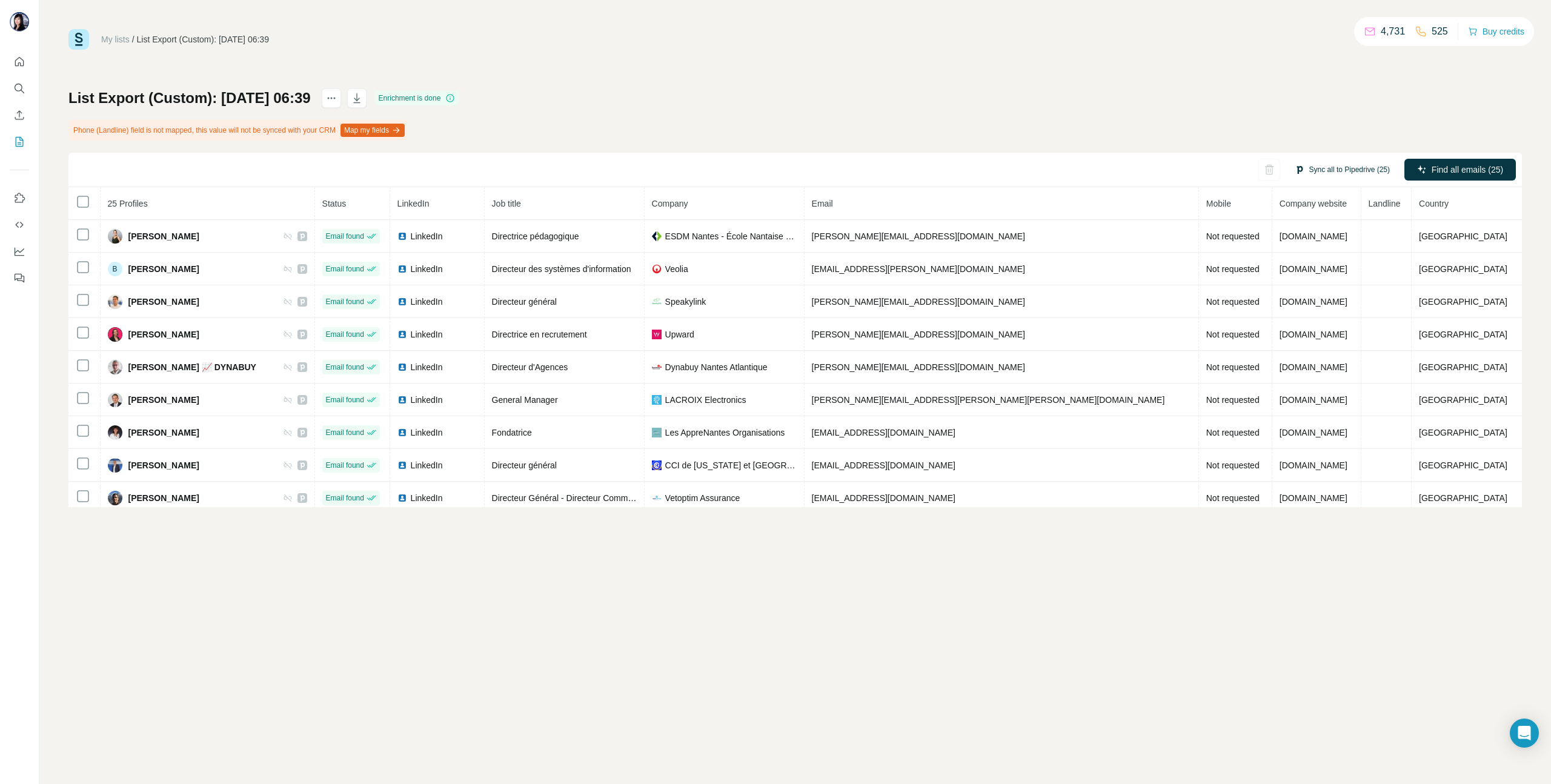
click at [1345, 170] on button "Sync all to Pipedrive (25)" at bounding box center [1342, 170] width 112 height 18
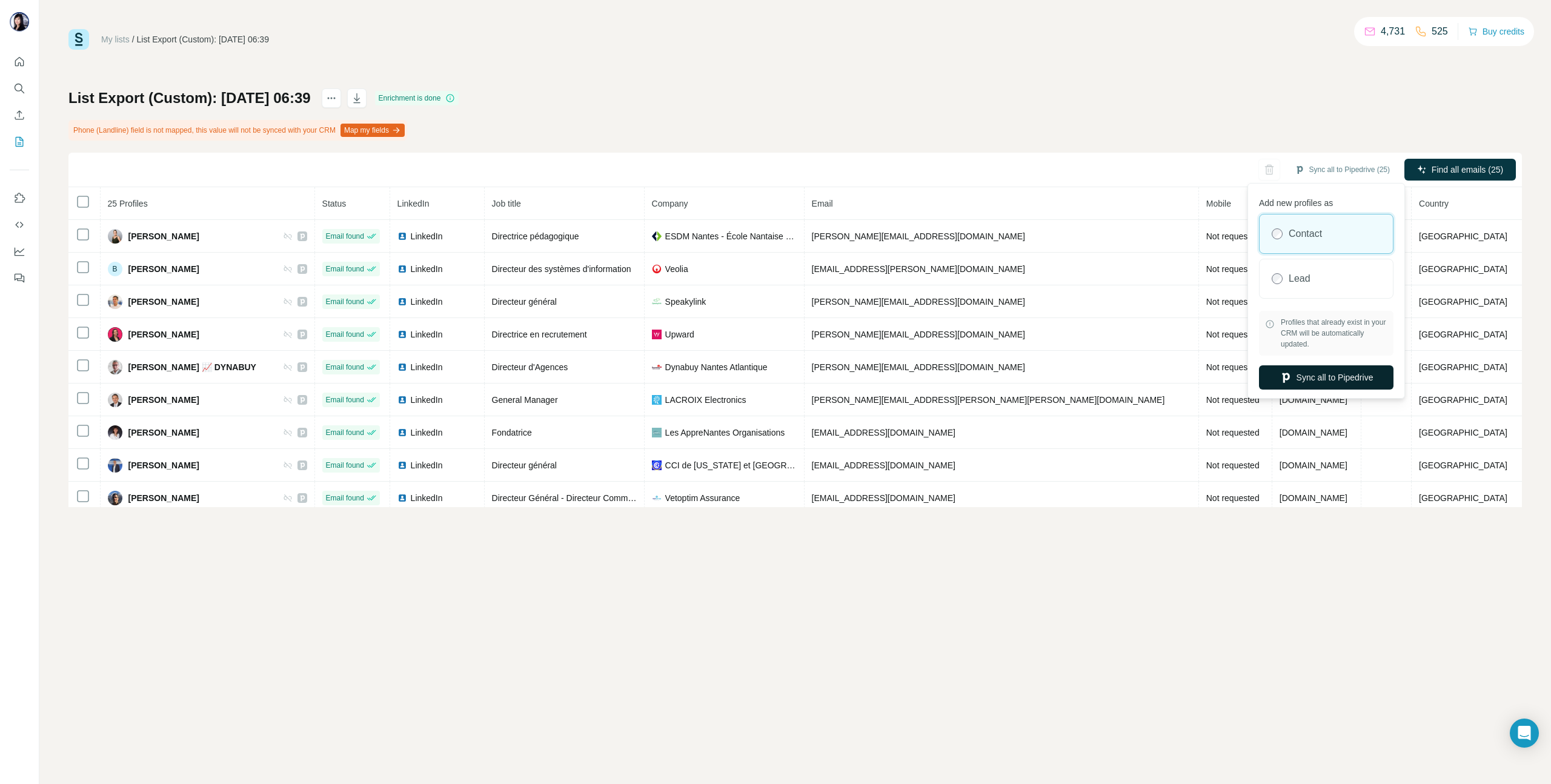
click at [1321, 374] on button "Sync all to Pipedrive" at bounding box center [1326, 377] width 134 height 24
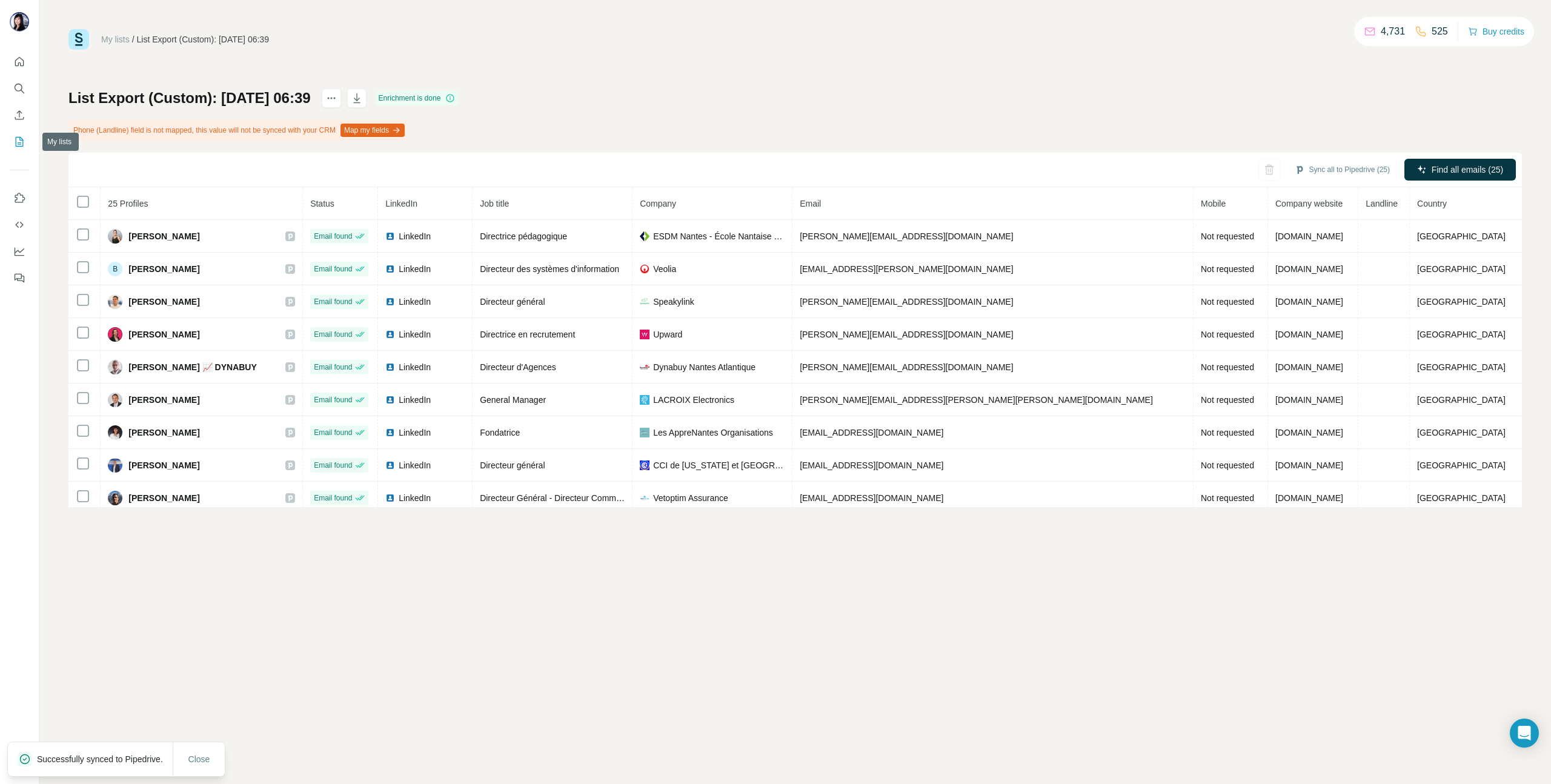
click at [16, 141] on icon "My lists" at bounding box center [19, 141] width 8 height 10
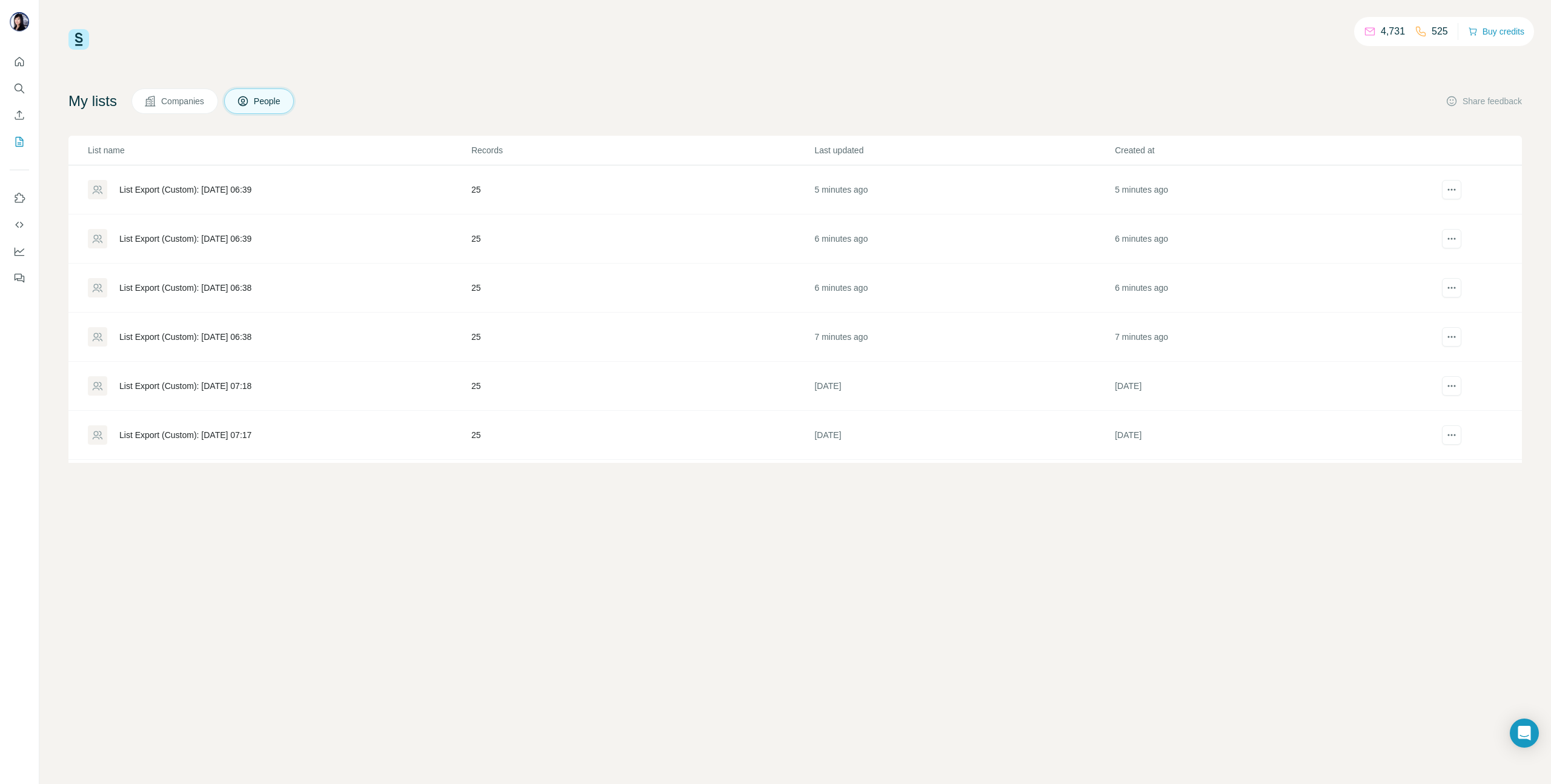
click at [472, 598] on div "4,731 525 Buy credits My lists Companies People Share feedback List name Record…" at bounding box center [795, 392] width 1512 height 784
